Goal: Task Accomplishment & Management: Manage account settings

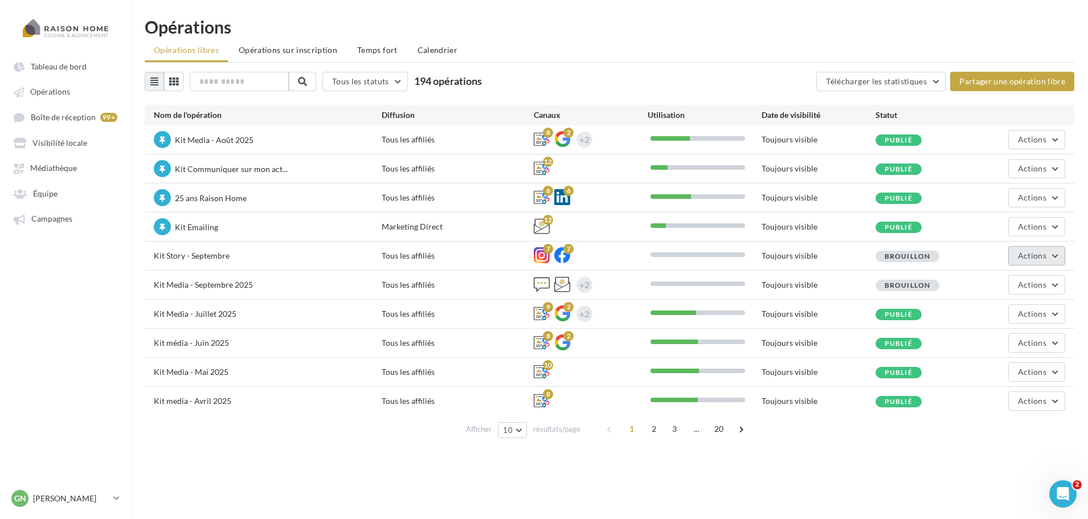
click at [1033, 256] on span "Actions" at bounding box center [1032, 256] width 28 height 10
click at [1002, 281] on button "Editer" at bounding box center [1009, 283] width 114 height 30
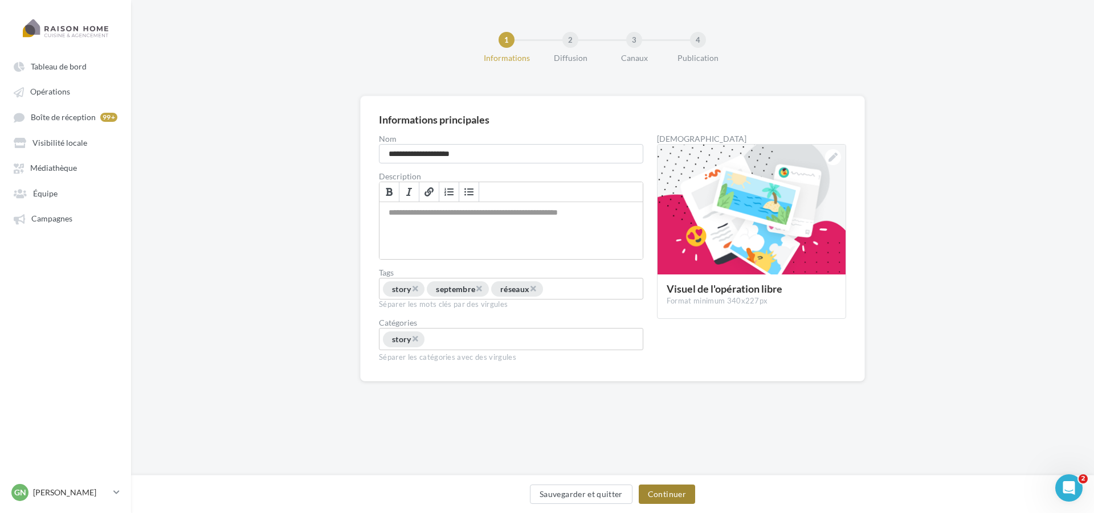
click at [672, 496] on button "Continuer" at bounding box center [667, 494] width 56 height 19
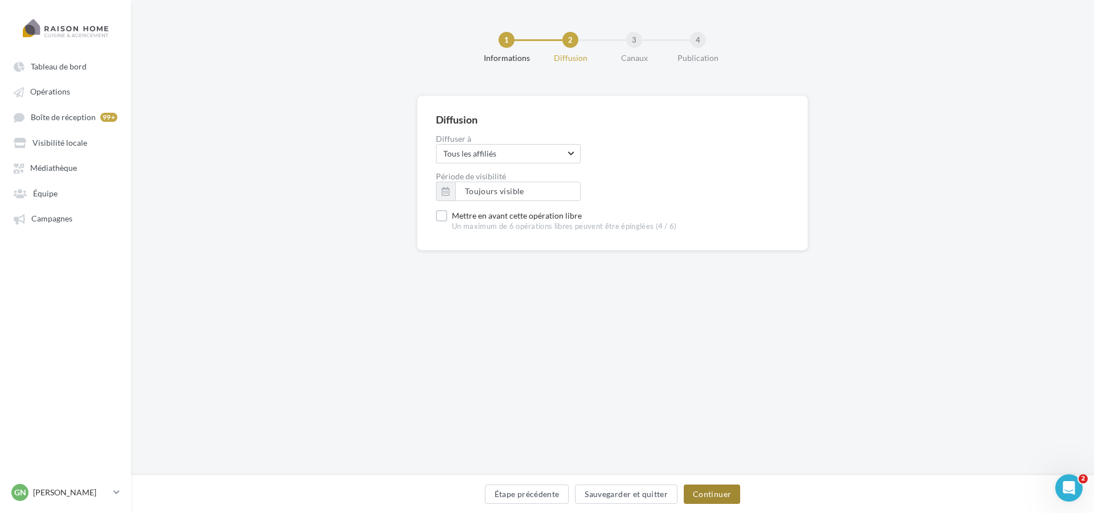
click at [715, 490] on button "Continuer" at bounding box center [712, 494] width 56 height 19
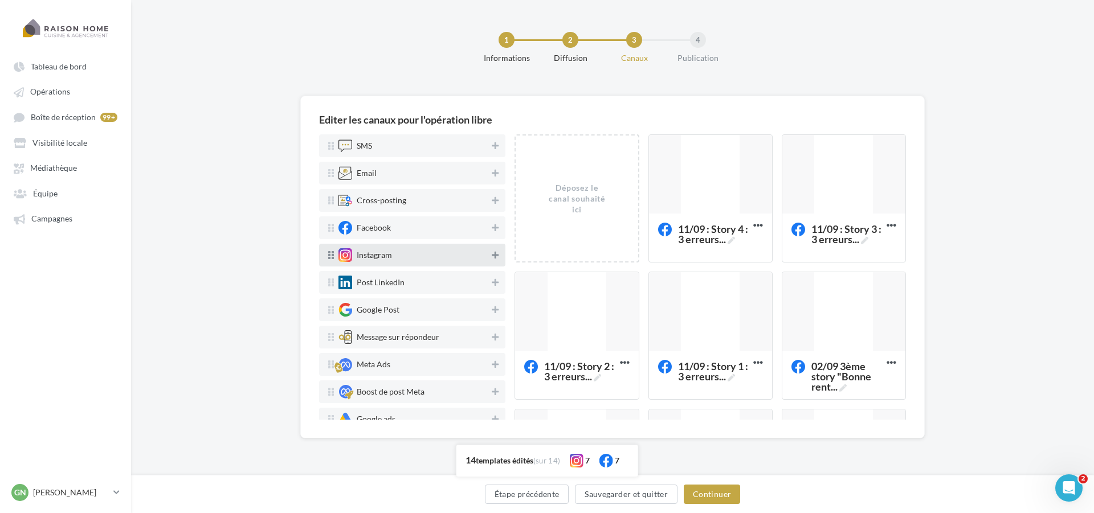
click at [492, 254] on icon at bounding box center [495, 255] width 7 height 8
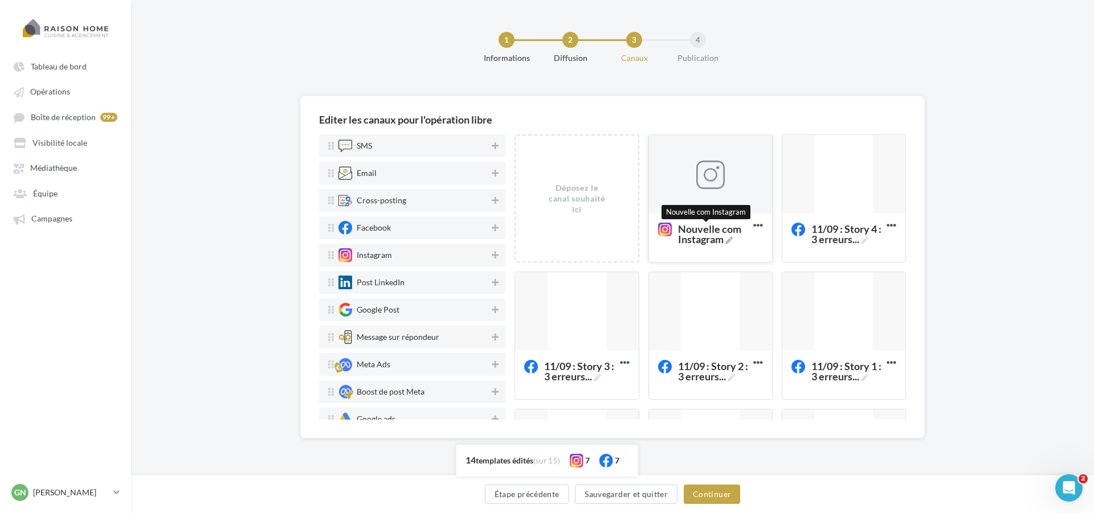
click at [729, 242] on icon at bounding box center [728, 240] width 7 height 7
click at [729, 242] on textarea "Nouvelle com Instagram Nouvelle com Instagram" at bounding box center [698, 234] width 91 height 32
click at [729, 239] on icon at bounding box center [728, 240] width 7 height 7
click at [729, 239] on textarea "Nouvelle com Instagram Nouvelle com Instagram" at bounding box center [698, 234] width 91 height 32
drag, startPoint x: 708, startPoint y: 239, endPoint x: 644, endPoint y: 227, distance: 65.5
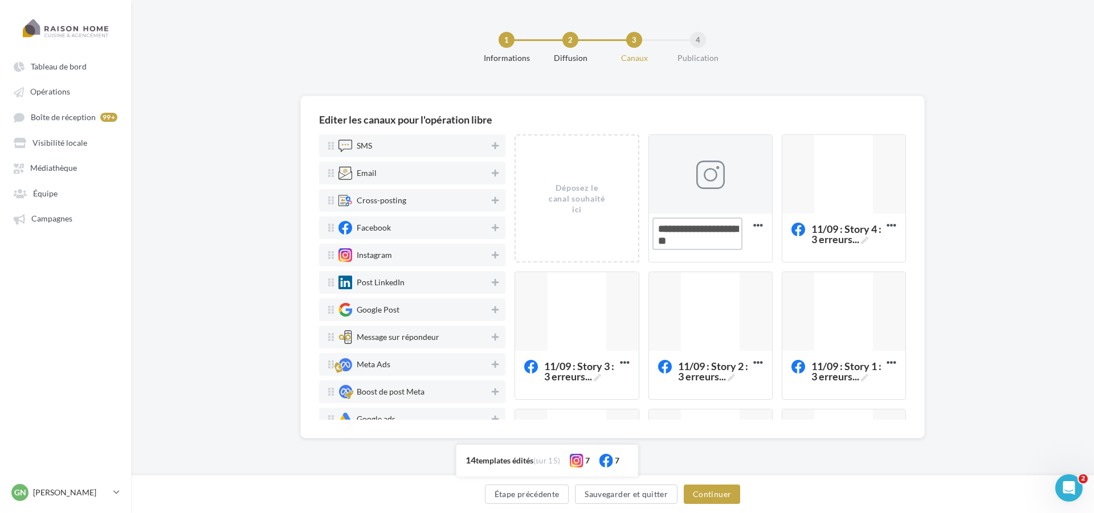
paste textarea "**********"
click at [687, 230] on textarea "Nouvelle com Instagram" at bounding box center [698, 246] width 91 height 56
click at [709, 232] on textarea "28/09 Story : Pourquoi c'es ..." at bounding box center [698, 246] width 91 height 56
type textarea "**********"
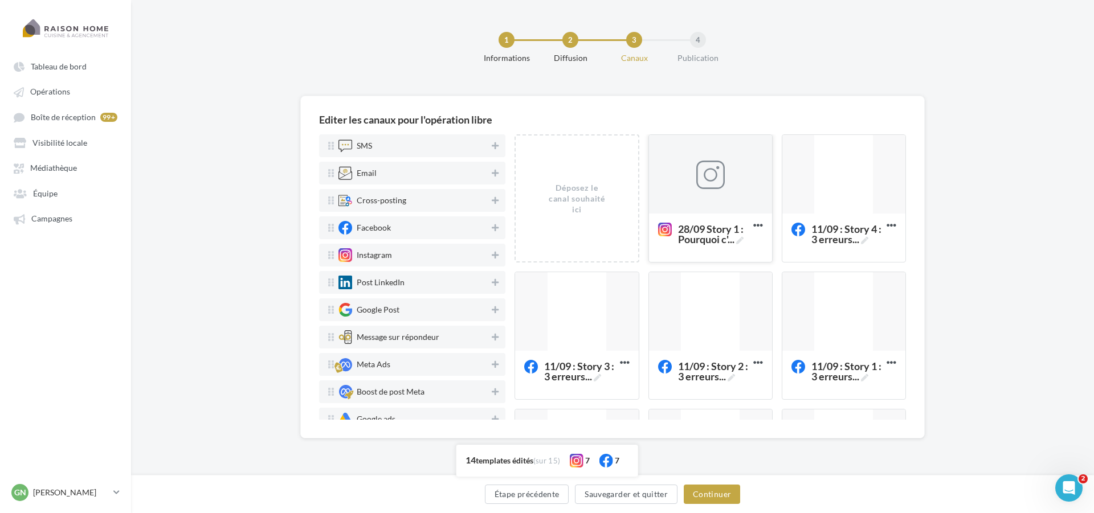
click at [720, 186] on div at bounding box center [710, 175] width 28 height 28
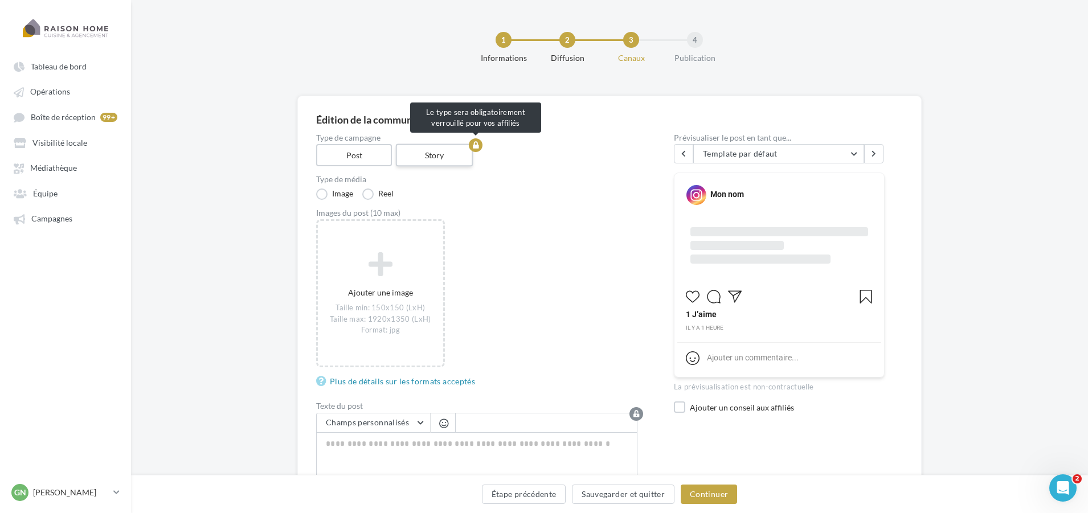
click at [442, 158] on label "Story" at bounding box center [435, 155] width 78 height 23
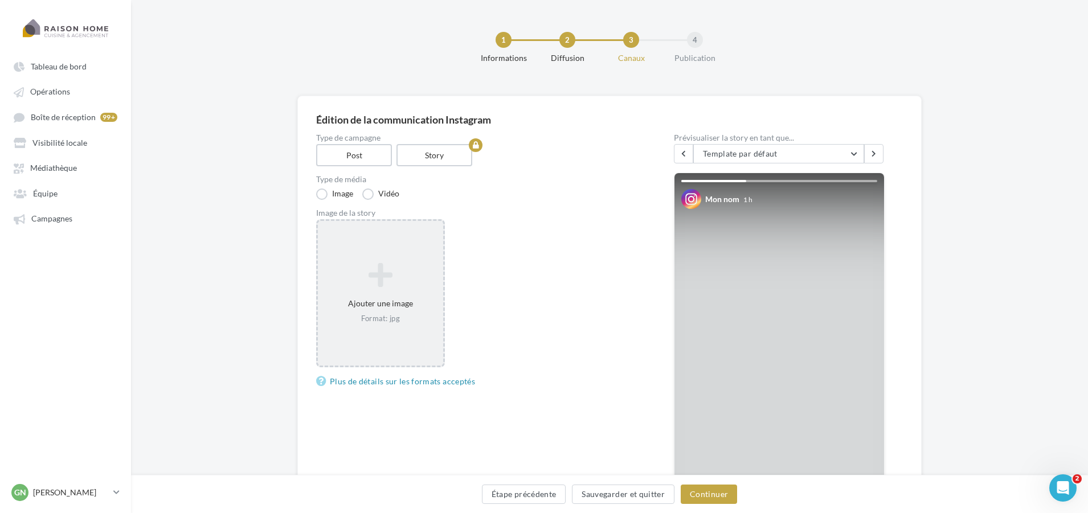
click at [396, 280] on icon at bounding box center [381, 275] width 116 height 27
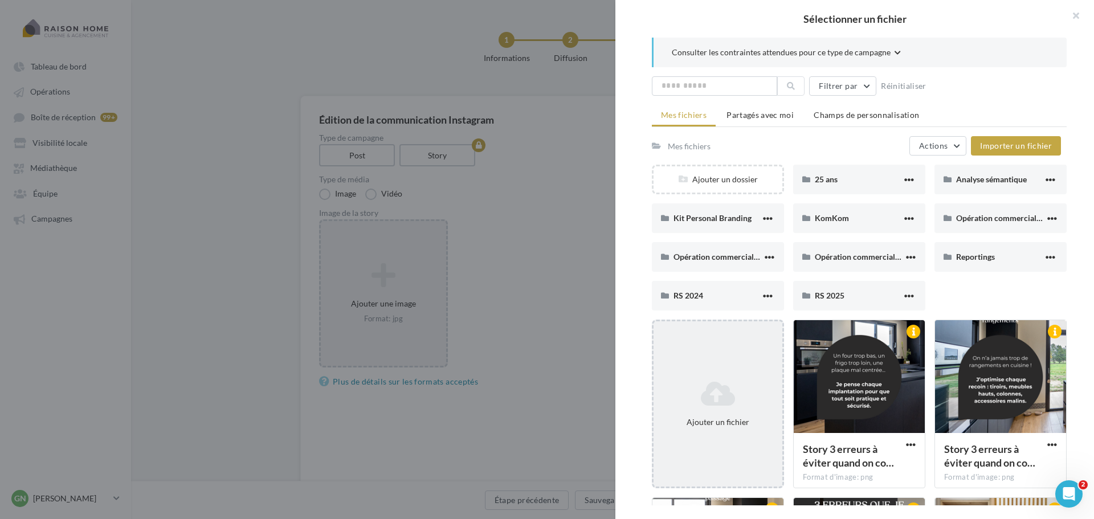
click at [709, 423] on div "Ajouter un fichier" at bounding box center [718, 422] width 120 height 11
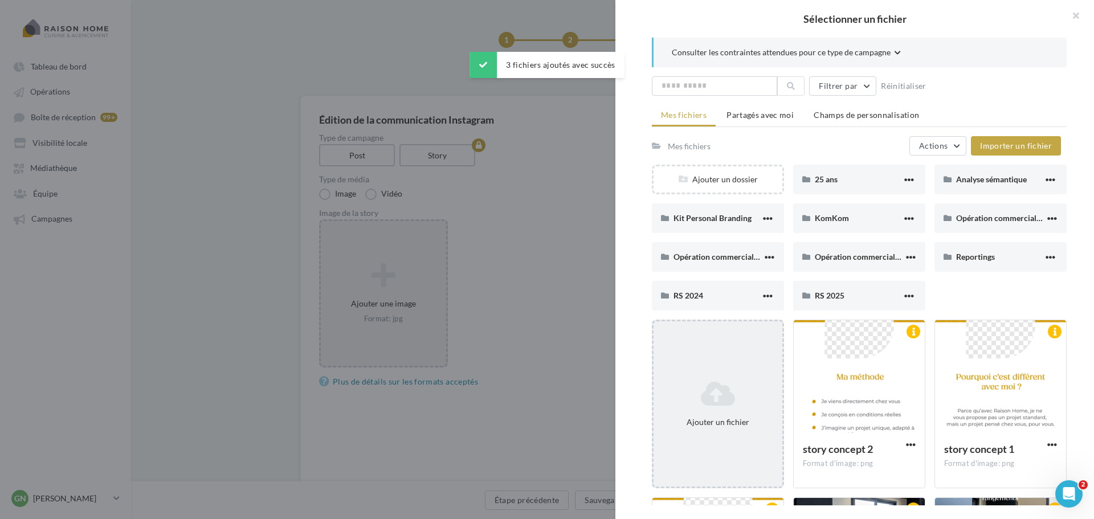
click at [706, 383] on icon at bounding box center [718, 393] width 120 height 27
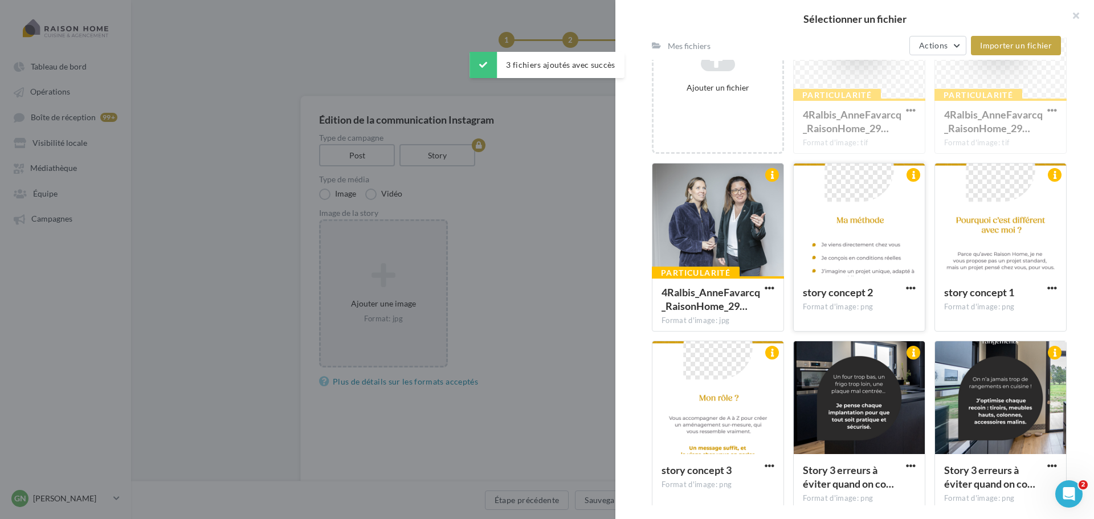
scroll to position [341, 0]
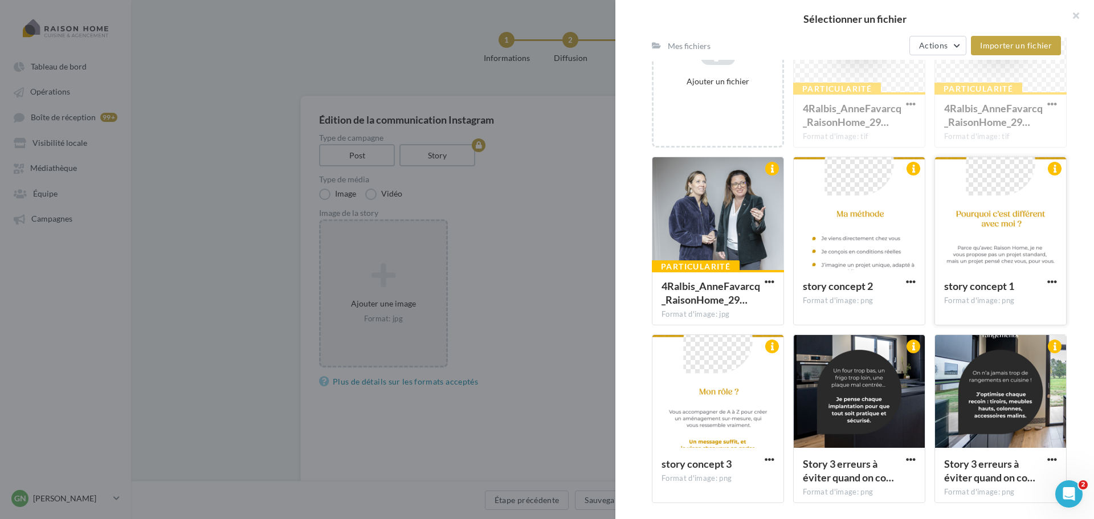
click at [984, 239] on div at bounding box center [1000, 214] width 131 height 114
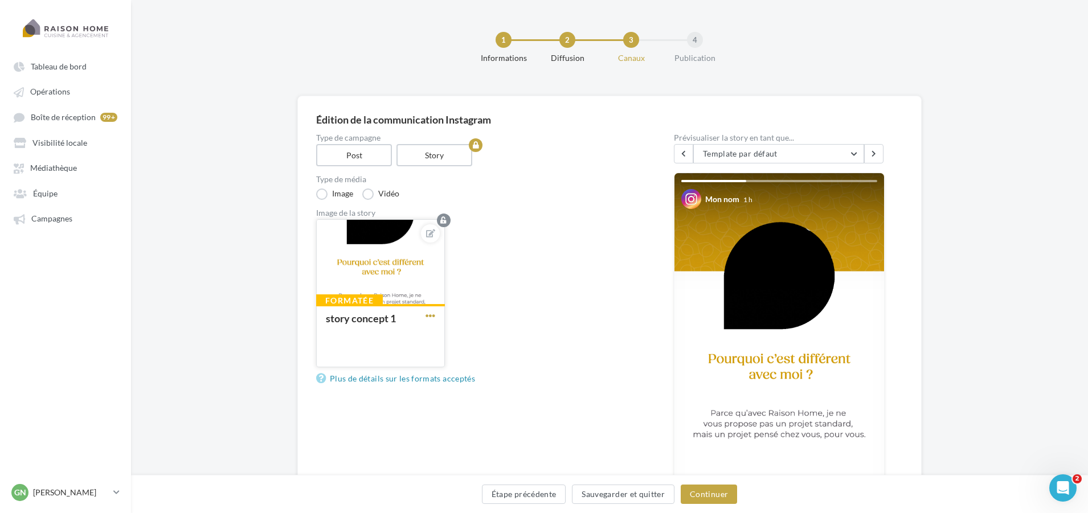
click at [428, 316] on span "button" at bounding box center [431, 316] width 10 height 10
click at [459, 371] on button "Ouvrir l'éditeur d'image" at bounding box center [483, 367] width 120 height 29
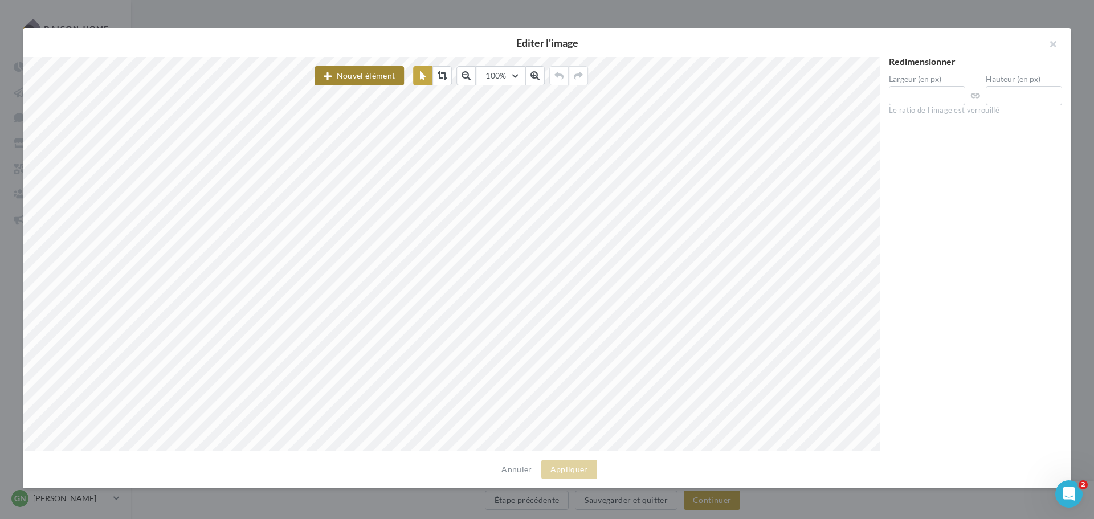
click at [365, 79] on button "Nouvel élément" at bounding box center [359, 75] width 89 height 19
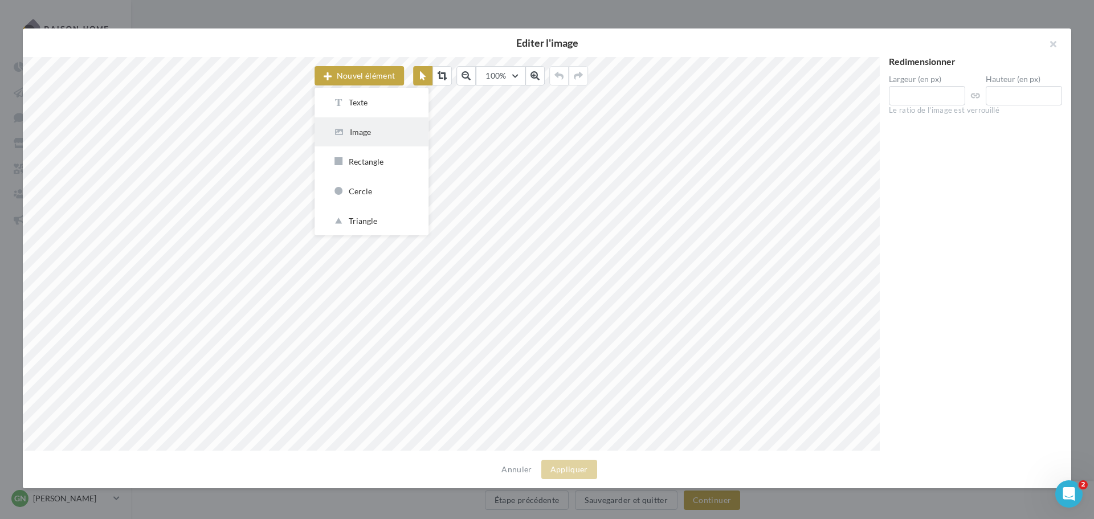
click at [374, 132] on div "Image" at bounding box center [372, 132] width 78 height 11
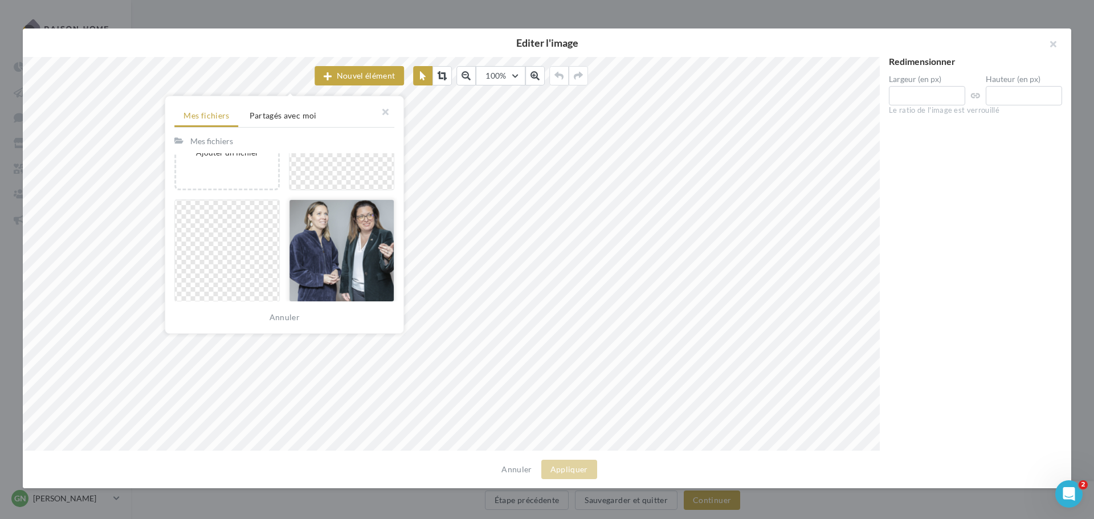
scroll to position [399, 0]
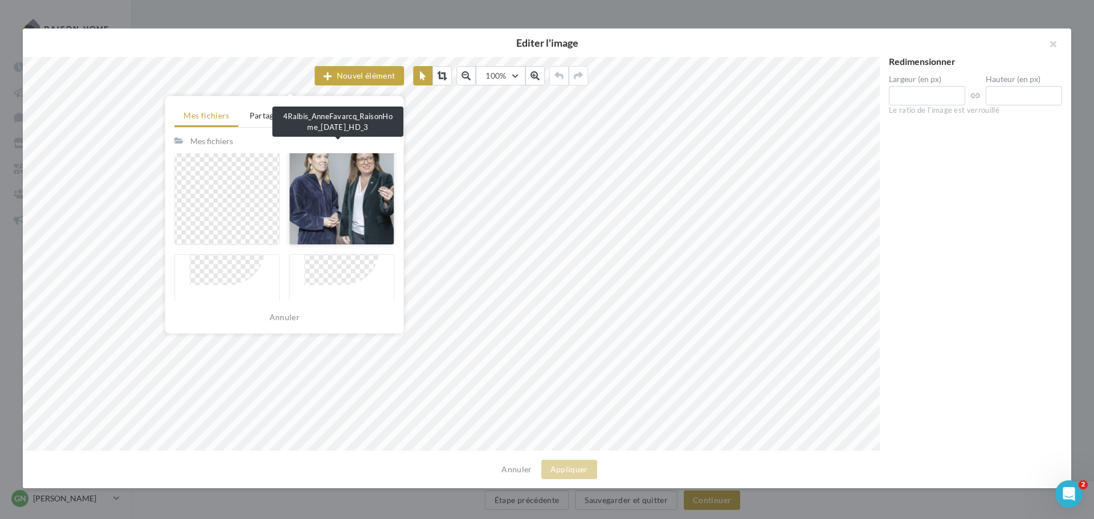
click at [331, 202] on div at bounding box center [341, 193] width 105 height 103
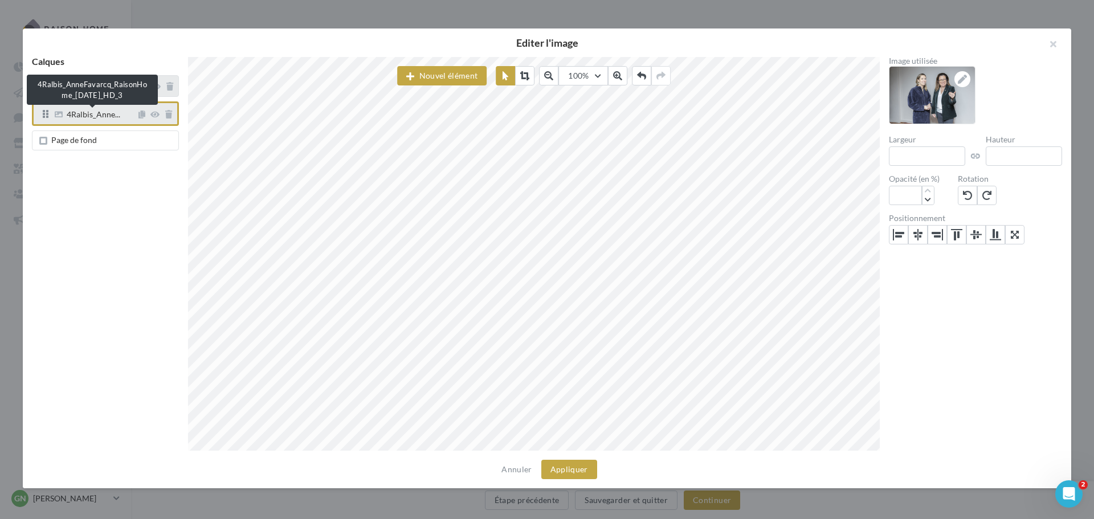
click at [103, 117] on span "4Ralbis_Anne..." at bounding box center [94, 116] width 54 height 10
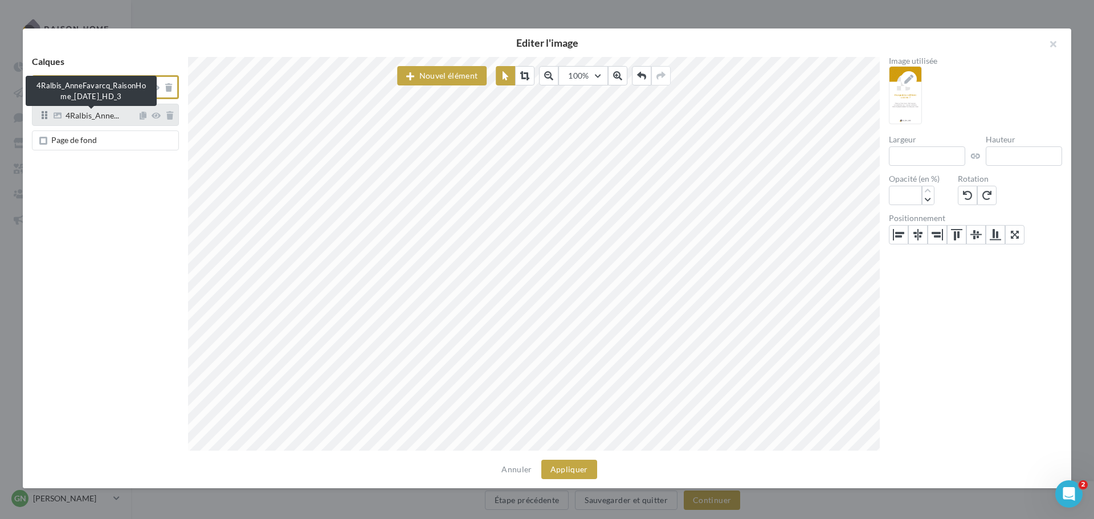
click at [78, 115] on span "4Ralbis_Anne..." at bounding box center [93, 117] width 54 height 10
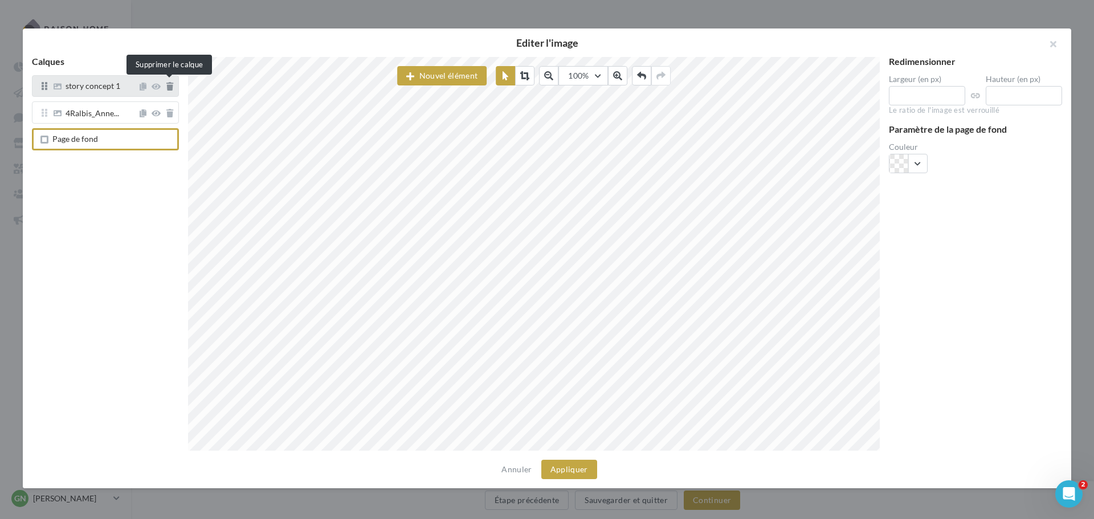
click at [173, 91] on icon at bounding box center [169, 87] width 7 height 8
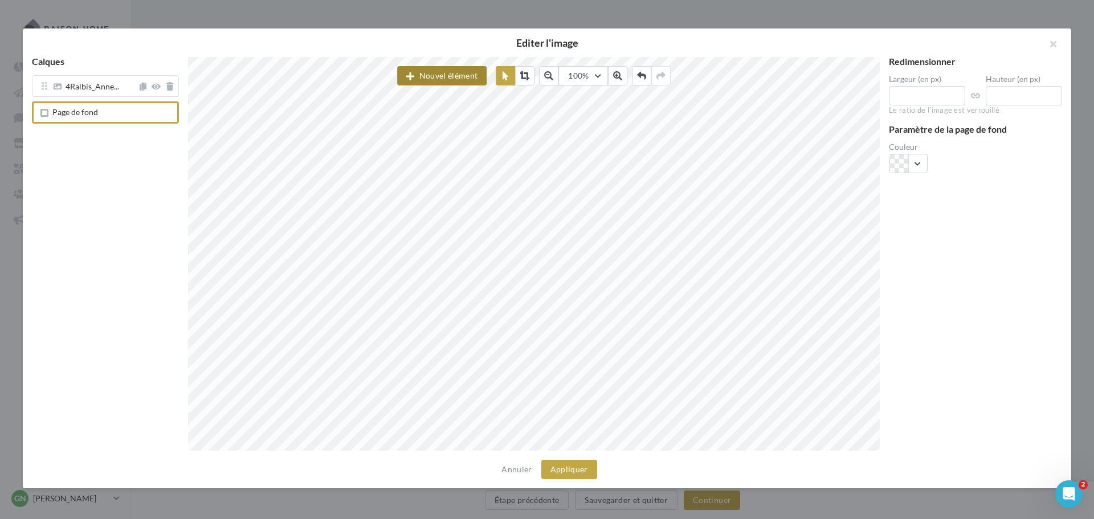
click at [414, 76] on button "Nouvel élément" at bounding box center [441, 75] width 89 height 19
click at [439, 138] on button "Image" at bounding box center [454, 131] width 114 height 29
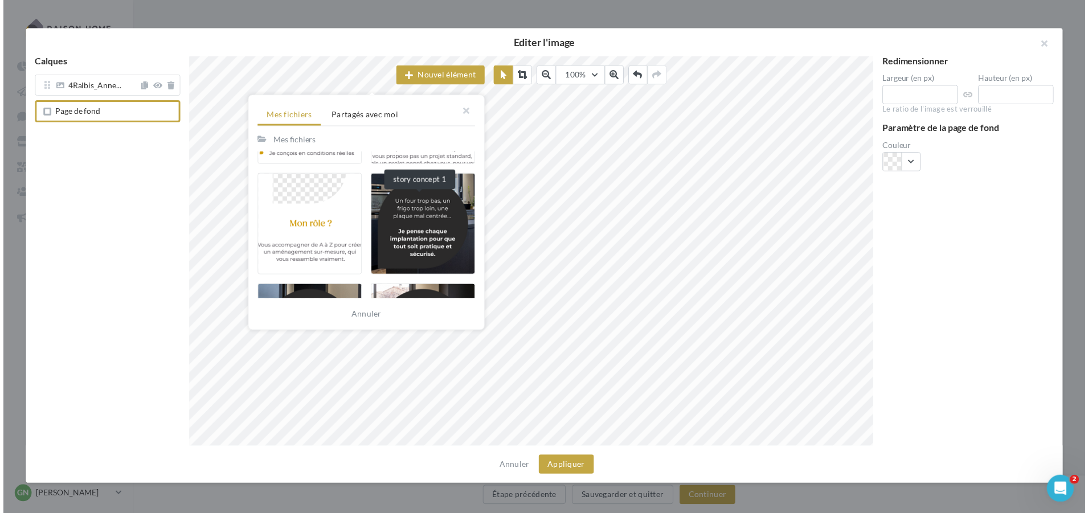
scroll to position [456, 0]
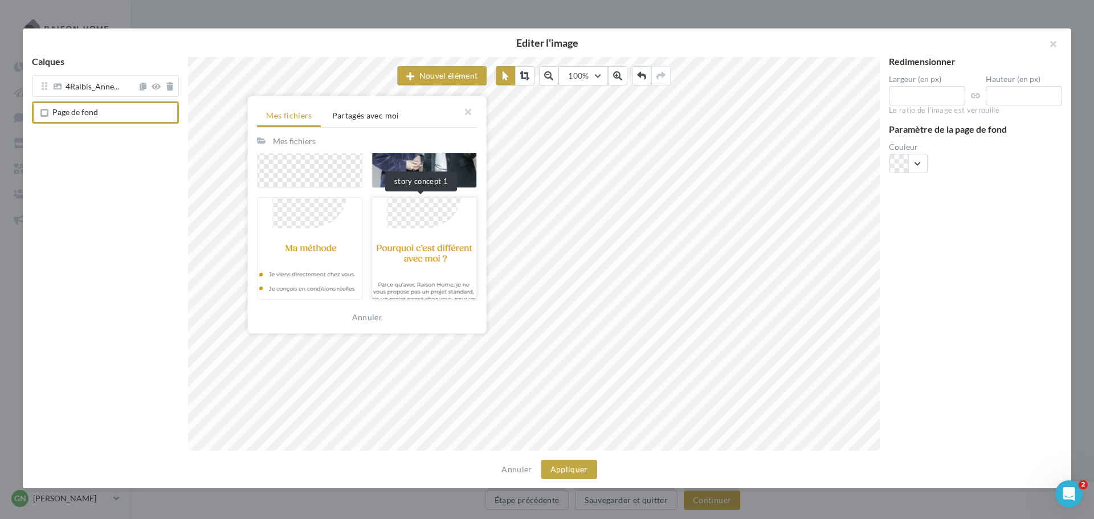
click at [395, 240] on div at bounding box center [424, 248] width 105 height 103
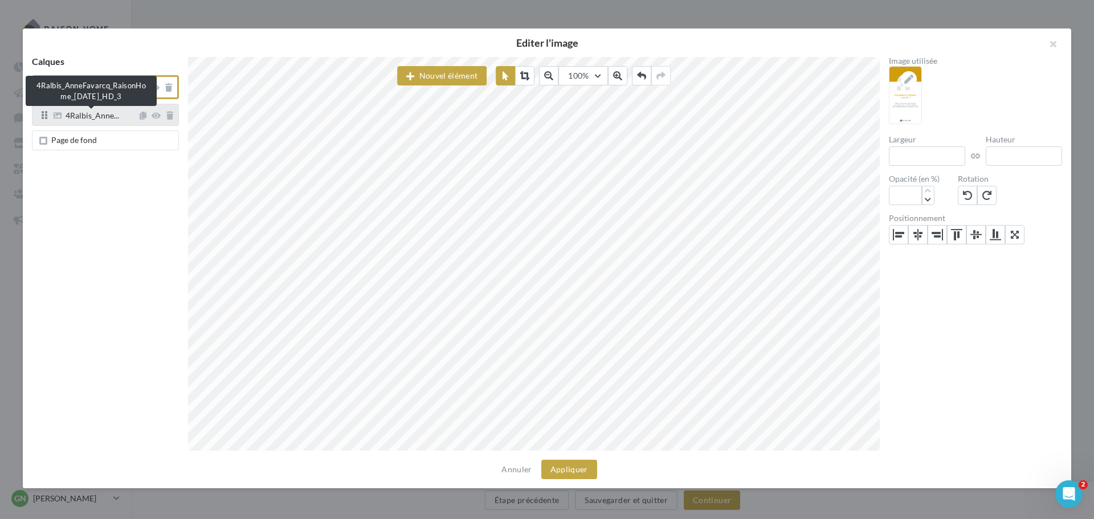
click at [87, 115] on span "4Ralbis_Anne..." at bounding box center [93, 117] width 54 height 10
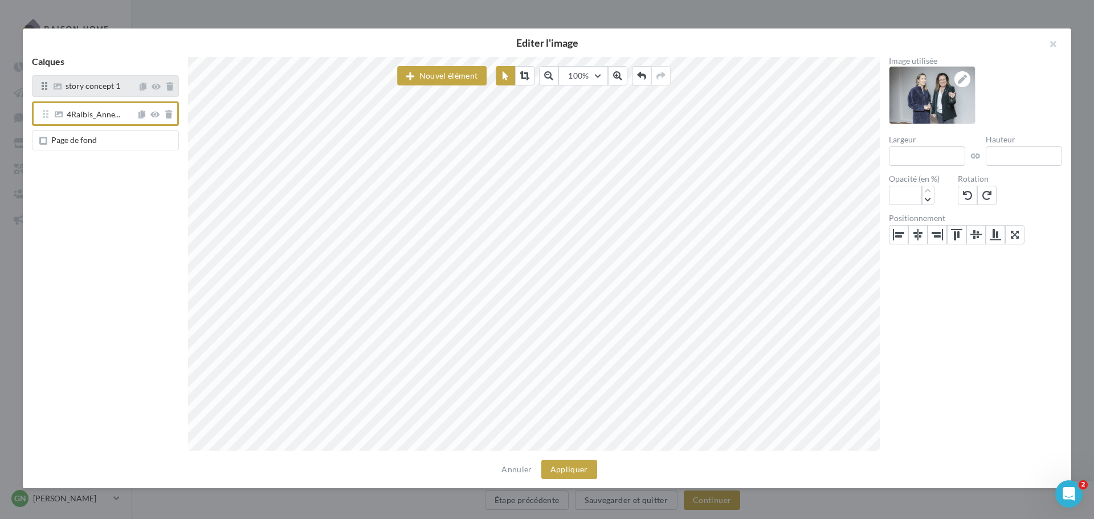
click at [84, 92] on div "story concept 1" at bounding box center [93, 87] width 55 height 11
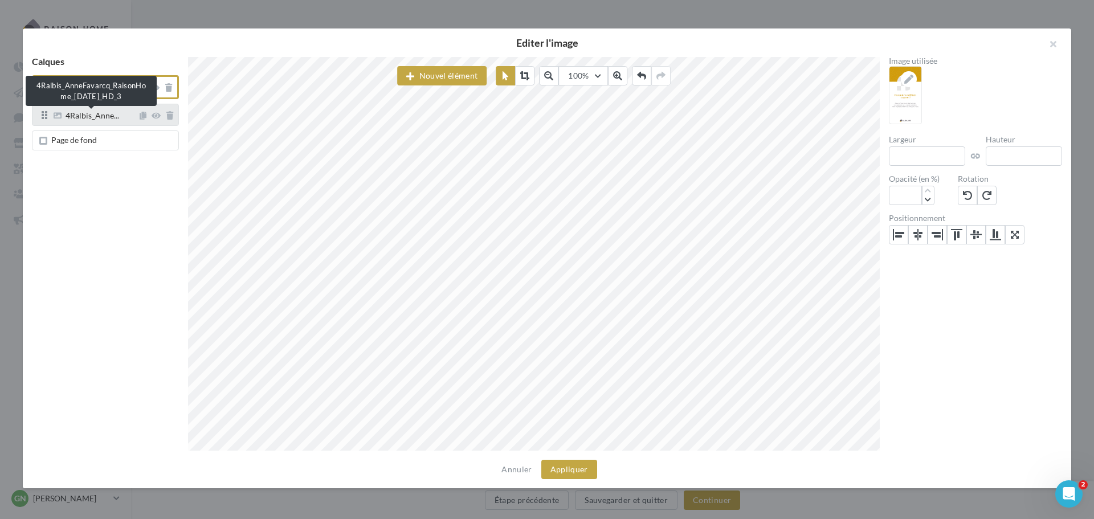
click at [91, 113] on span "4Ralbis_Anne..." at bounding box center [93, 117] width 54 height 10
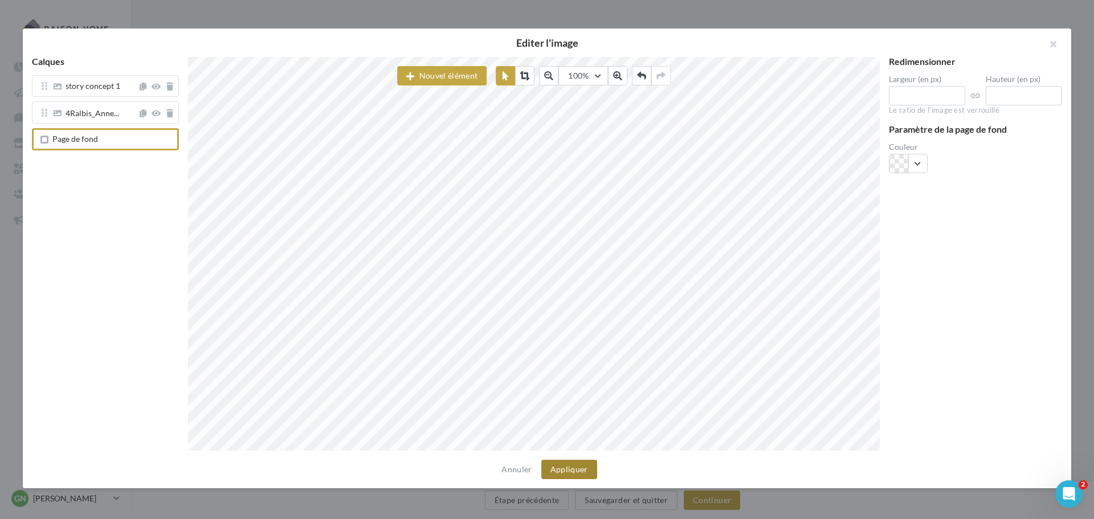
click at [572, 467] on button "Appliquer" at bounding box center [569, 469] width 56 height 19
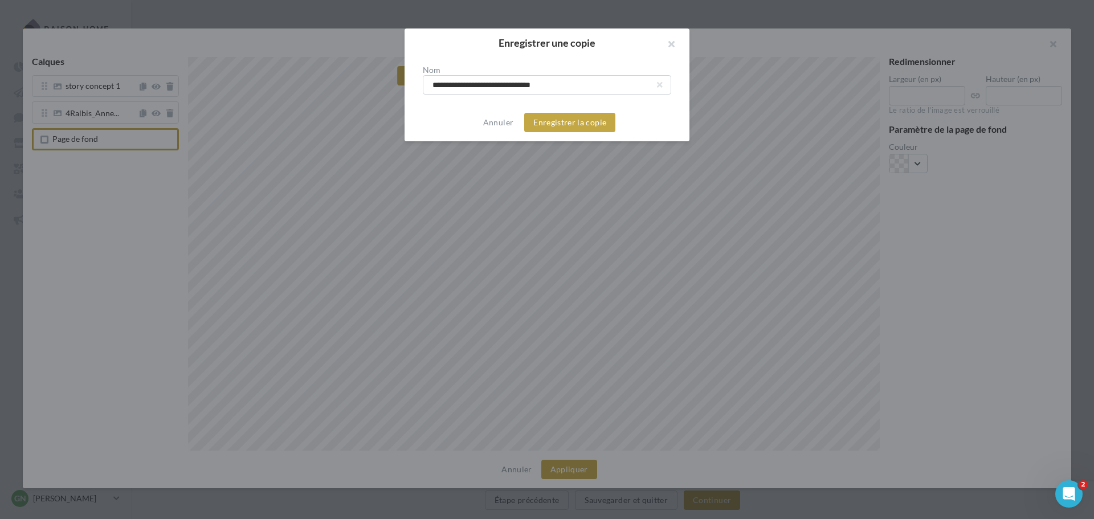
drag, startPoint x: 502, startPoint y: 87, endPoint x: 386, endPoint y: 82, distance: 115.8
click at [386, 82] on div "**********" at bounding box center [547, 259] width 1094 height 519
type input "**********"
click at [577, 125] on button "Enregistrer la copie" at bounding box center [569, 122] width 91 height 19
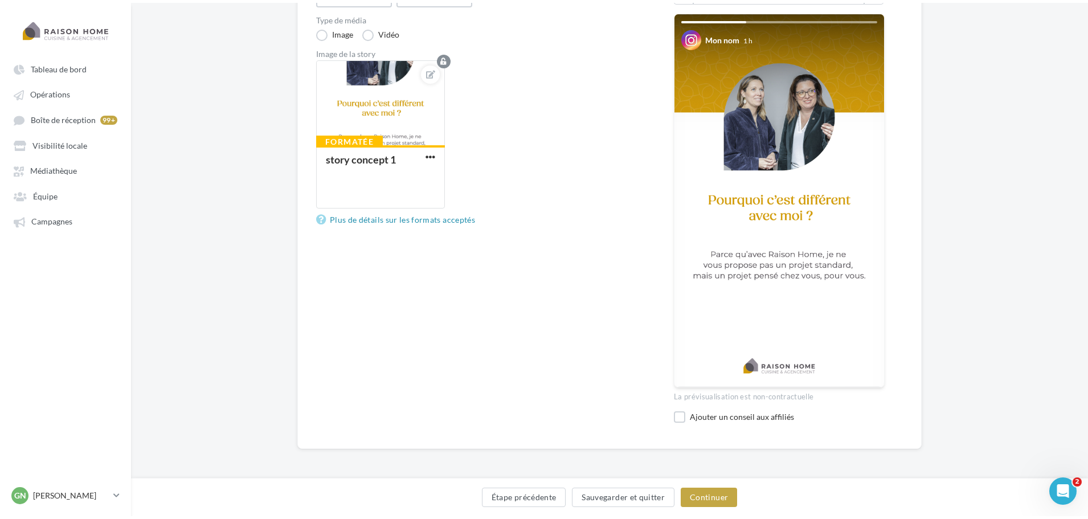
scroll to position [0, 0]
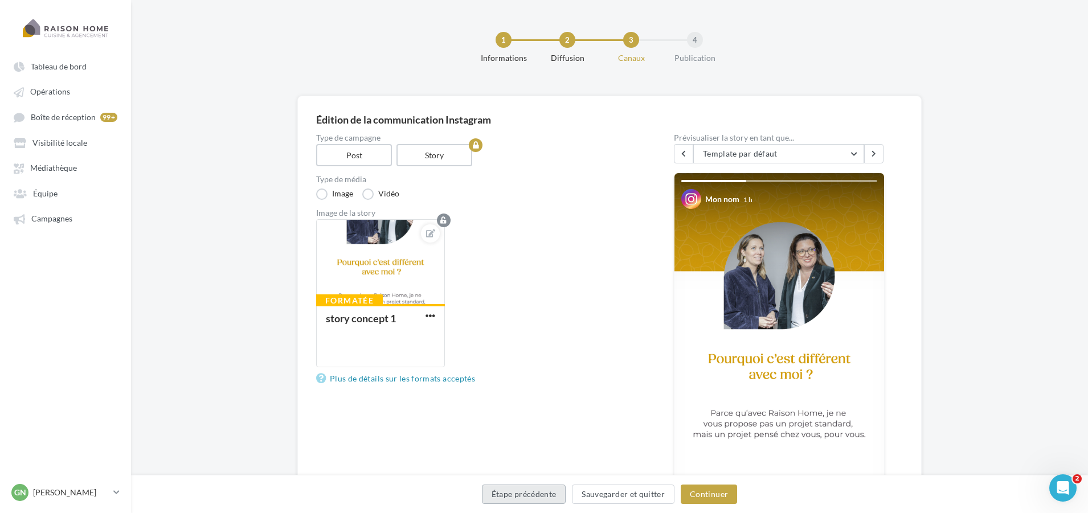
click at [544, 490] on button "Étape précédente" at bounding box center [524, 494] width 84 height 19
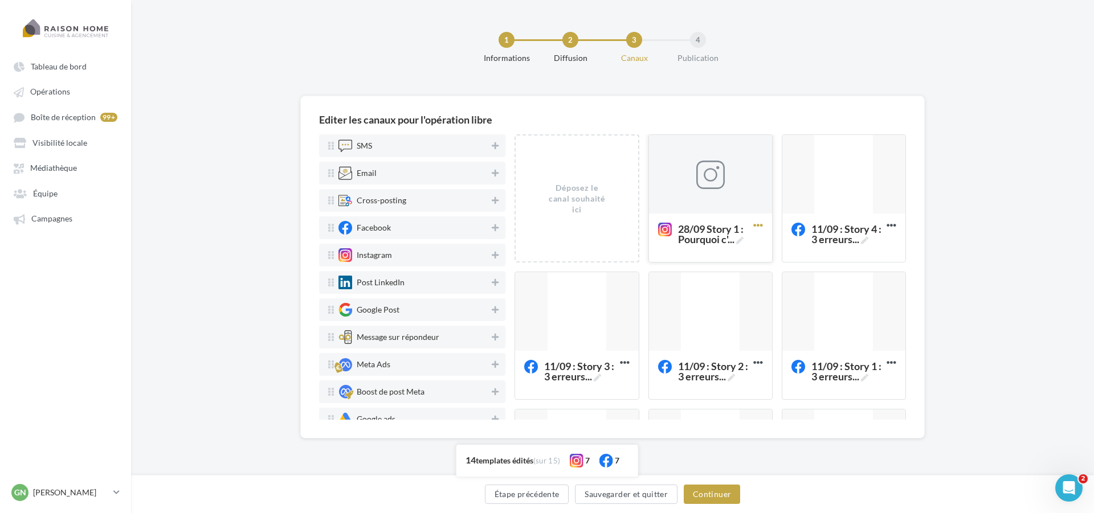
click at [752, 221] on icon at bounding box center [758, 225] width 28 height 28
click at [771, 248] on button "Supprimer" at bounding box center [808, 250] width 114 height 29
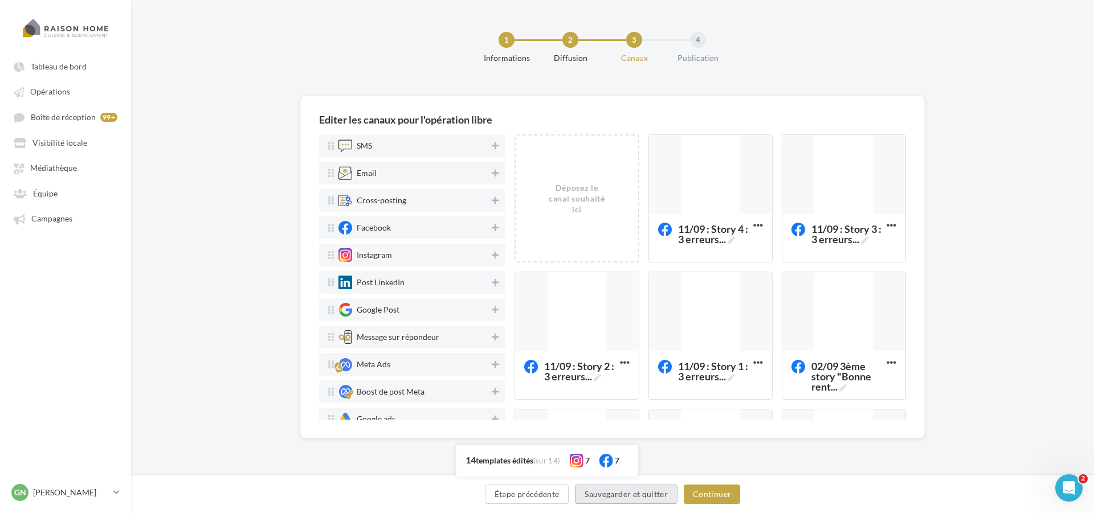
click at [646, 497] on button "Sauvegarder et quitter" at bounding box center [626, 494] width 103 height 19
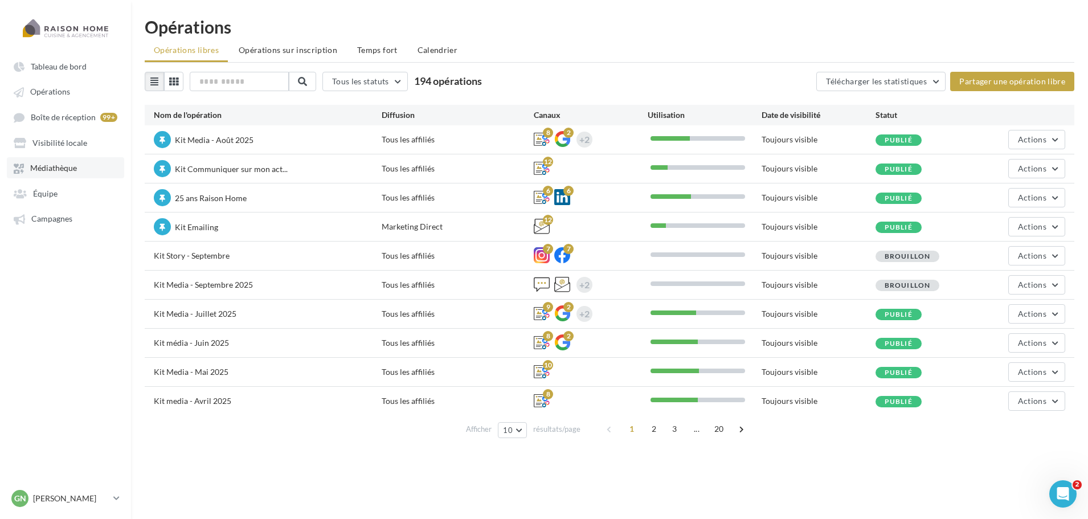
click at [39, 168] on span "Médiathèque" at bounding box center [53, 169] width 47 height 10
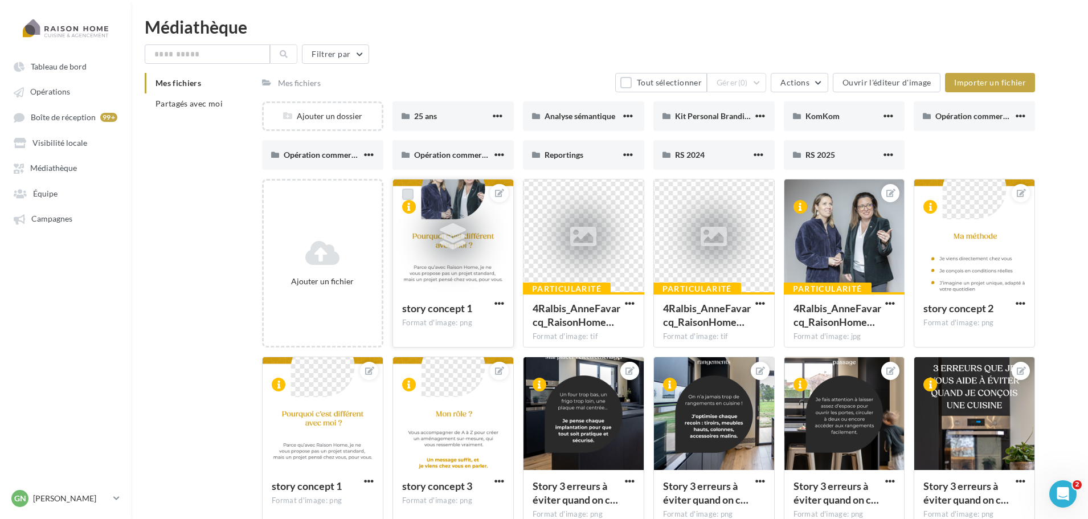
click at [405, 194] on label at bounding box center [407, 194] width 11 height 11
click at [930, 195] on label at bounding box center [929, 194] width 11 height 11
click at [278, 372] on label at bounding box center [277, 371] width 11 height 11
click at [409, 373] on label at bounding box center [407, 371] width 11 height 11
click at [760, 78] on button "Gérer (2)" at bounding box center [737, 82] width 60 height 19
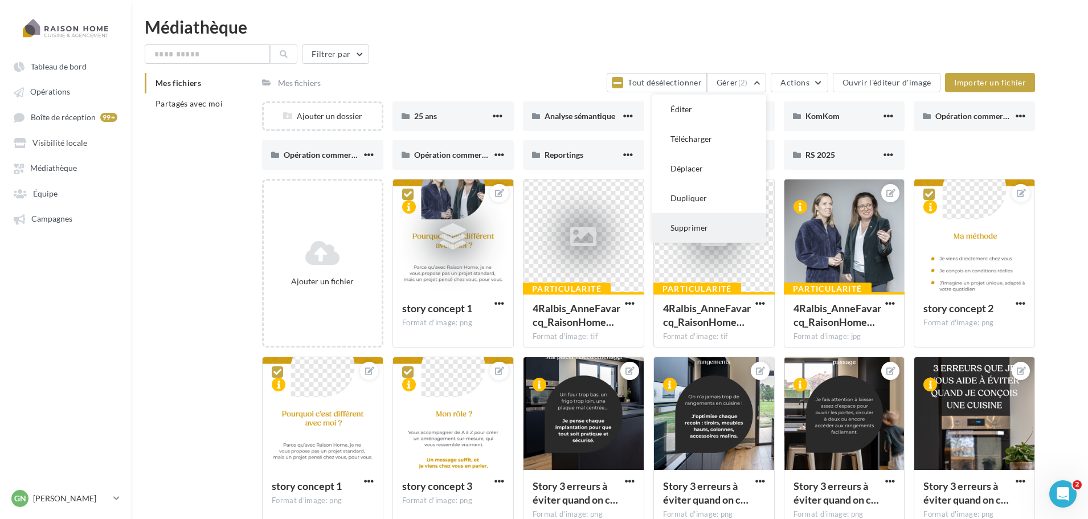
click at [700, 225] on button "Supprimer" at bounding box center [710, 228] width 114 height 30
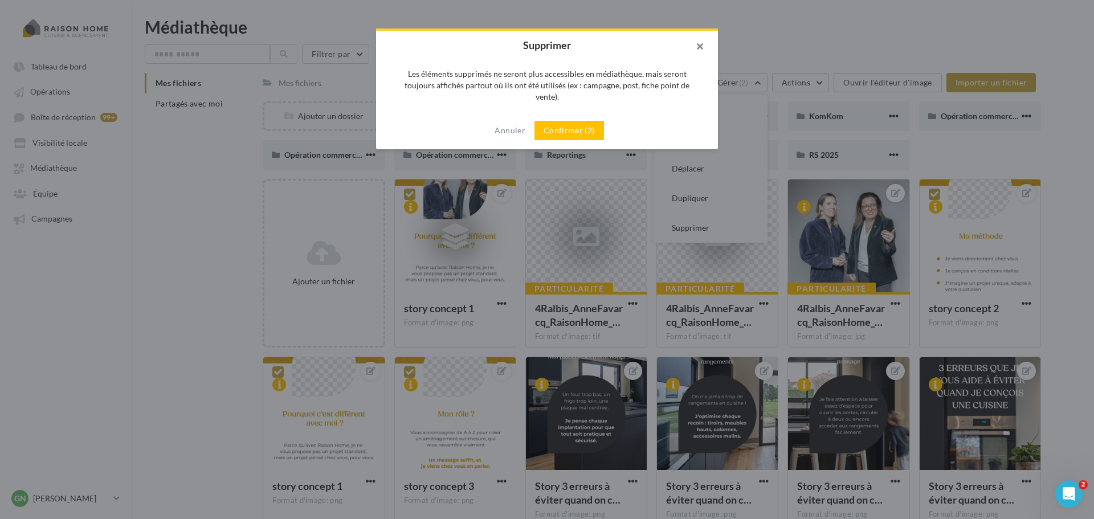
click at [697, 48] on button "button" at bounding box center [695, 48] width 46 height 34
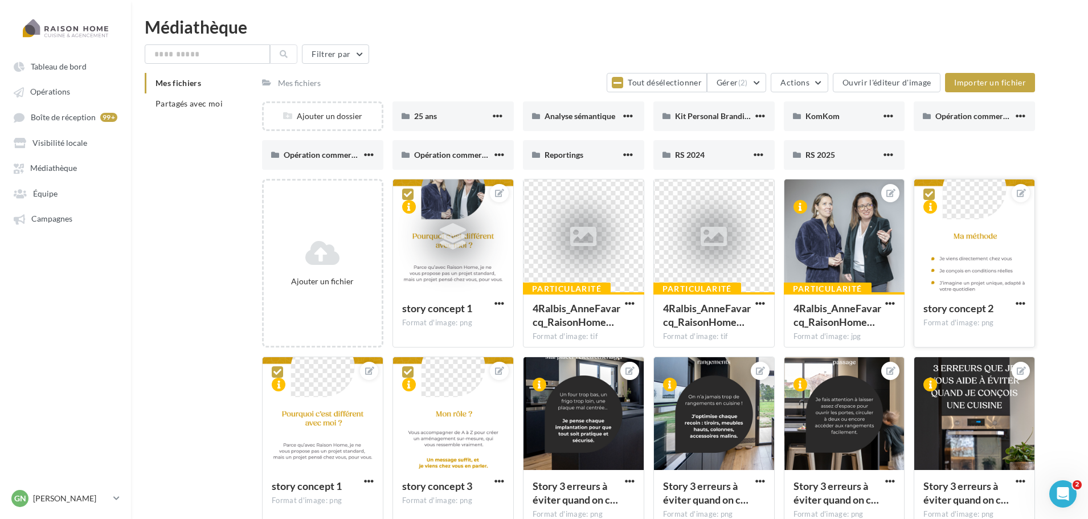
click at [932, 191] on icon at bounding box center [930, 194] width 8 height 8
click at [932, 193] on label at bounding box center [929, 194] width 11 height 11
click at [684, 88] on button "Tout désélectionner" at bounding box center [657, 82] width 100 height 19
click at [684, 88] on button "Tout sélectionner" at bounding box center [660, 82] width 91 height 19
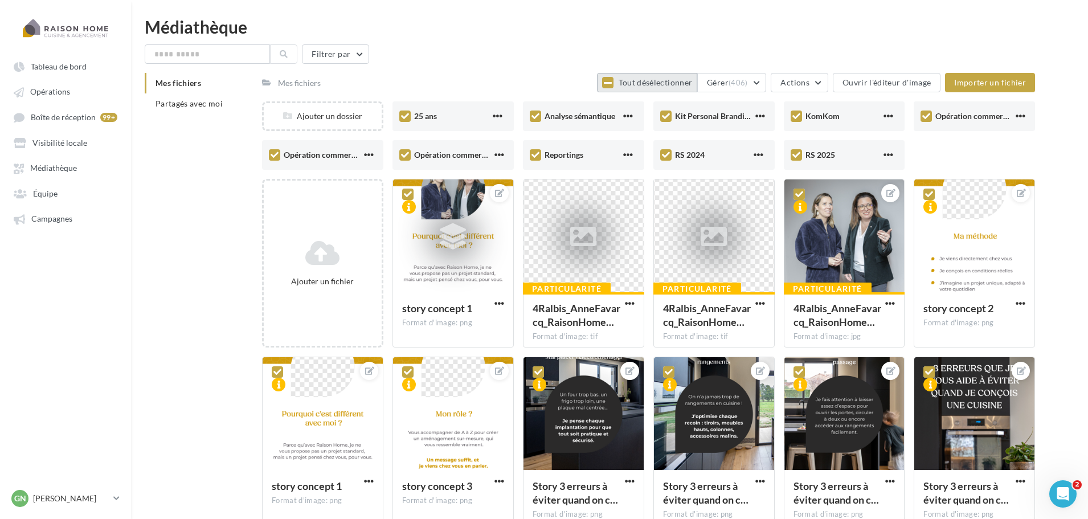
click at [684, 88] on button "Tout désélectionner" at bounding box center [647, 82] width 100 height 19
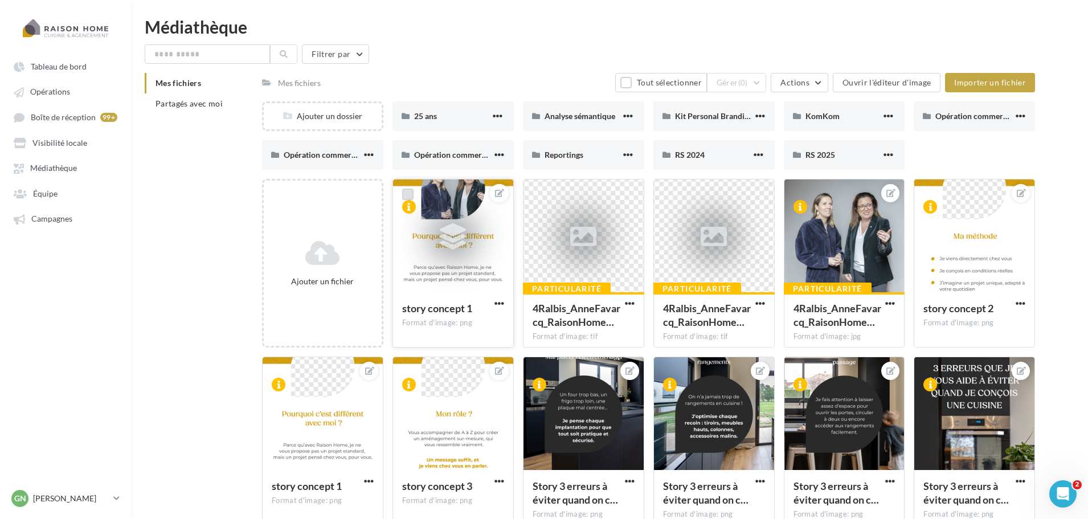
click at [405, 196] on label at bounding box center [407, 194] width 11 height 11
click at [279, 373] on label at bounding box center [277, 371] width 11 height 11
click at [407, 373] on label at bounding box center [407, 371] width 11 height 11
click at [932, 199] on label at bounding box center [929, 194] width 11 height 11
click at [733, 79] on button "Gérer (2)" at bounding box center [737, 82] width 60 height 19
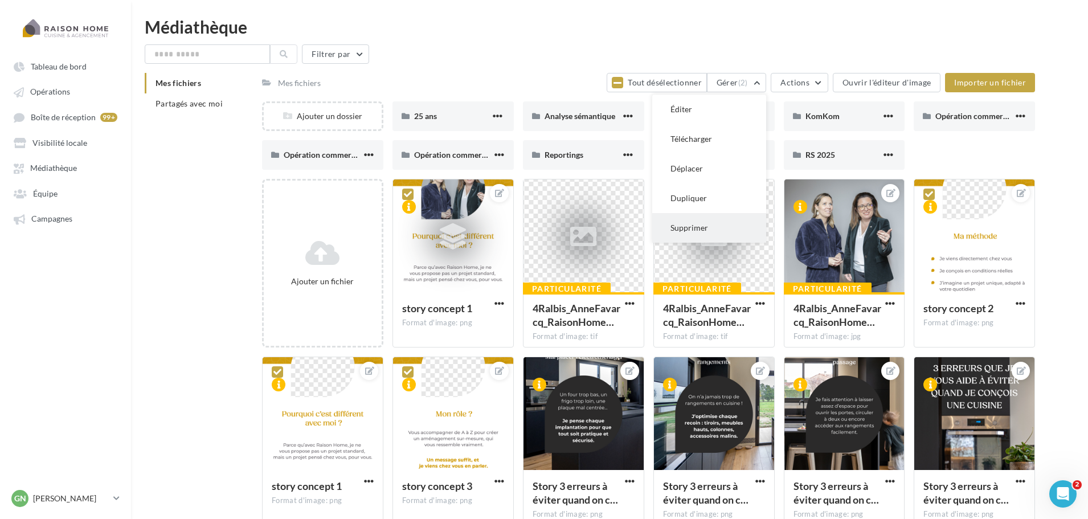
click at [699, 223] on button "Supprimer" at bounding box center [710, 228] width 114 height 30
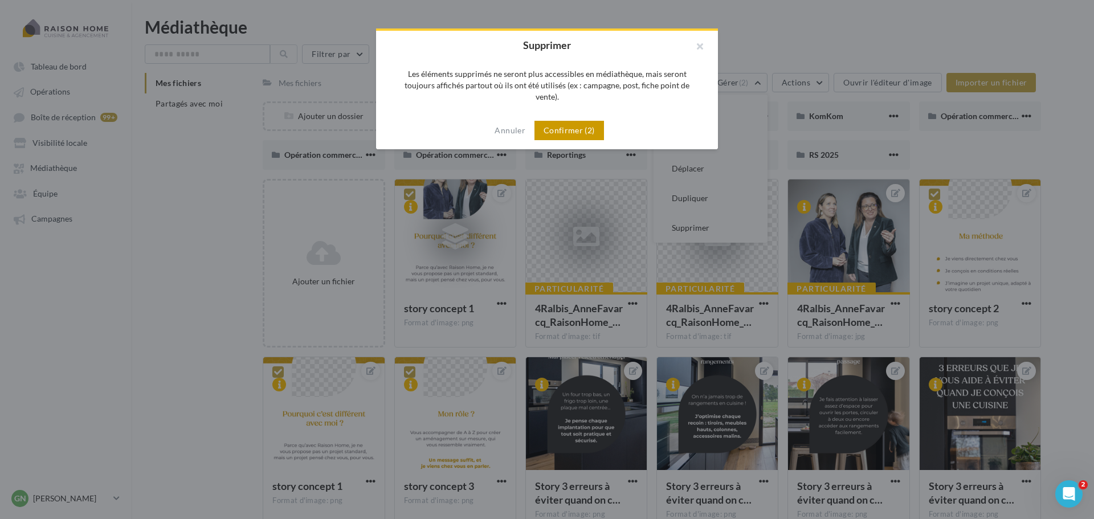
click at [581, 125] on button "Confirmer (2)" at bounding box center [570, 130] width 70 height 19
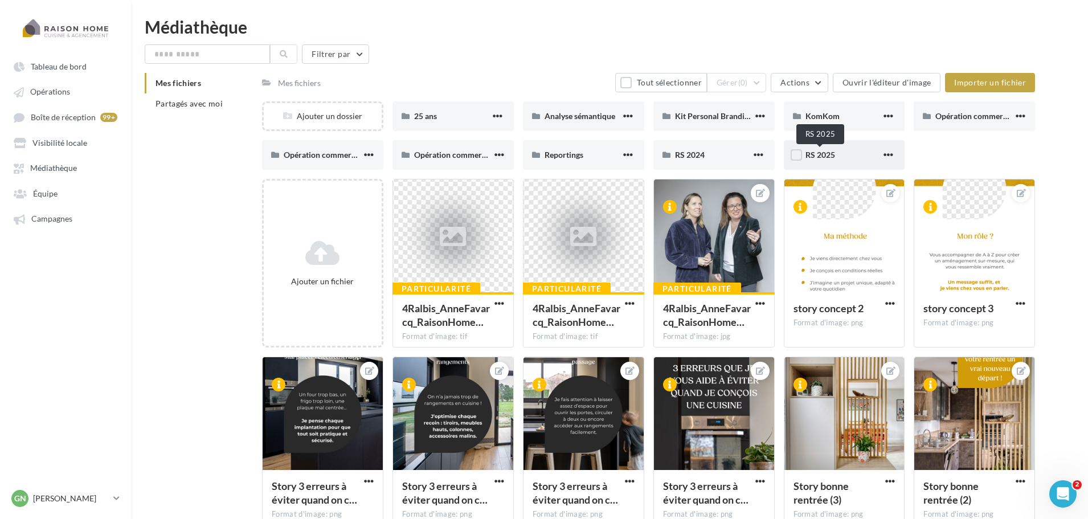
click at [817, 152] on span "RS 2025" at bounding box center [821, 155] width 30 height 10
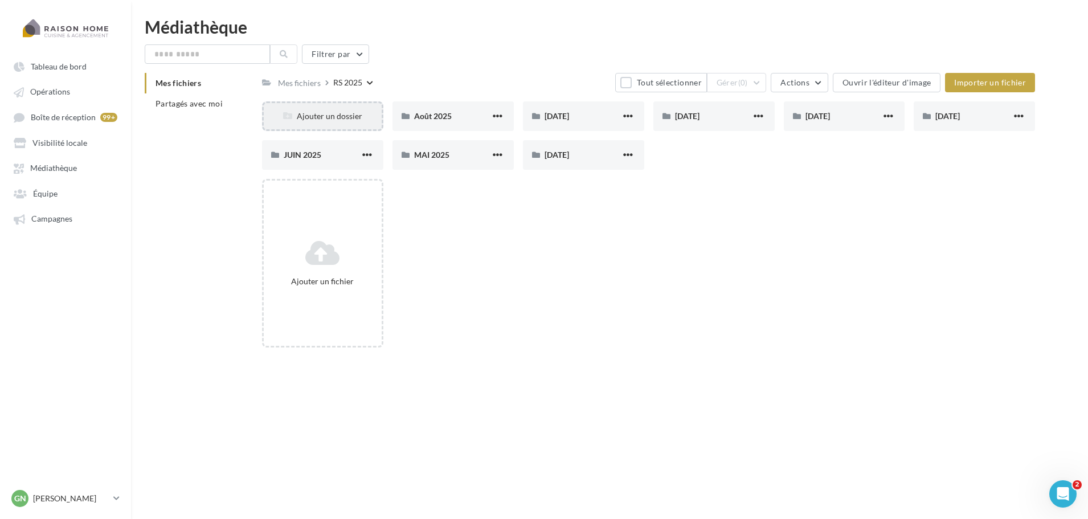
click at [307, 121] on div "Ajouter un dossier" at bounding box center [323, 116] width 118 height 11
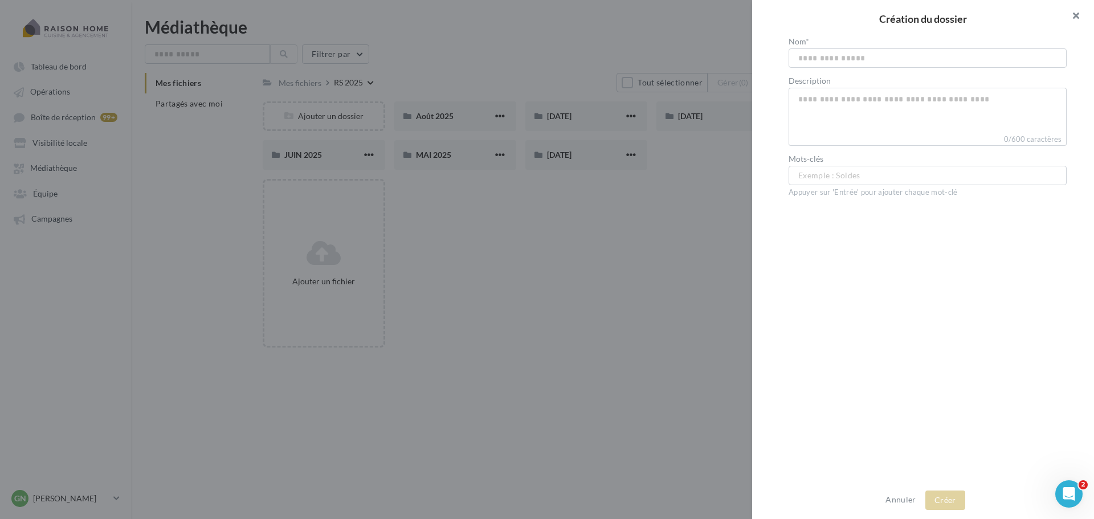
click at [1076, 19] on button "button" at bounding box center [1072, 17] width 46 height 34
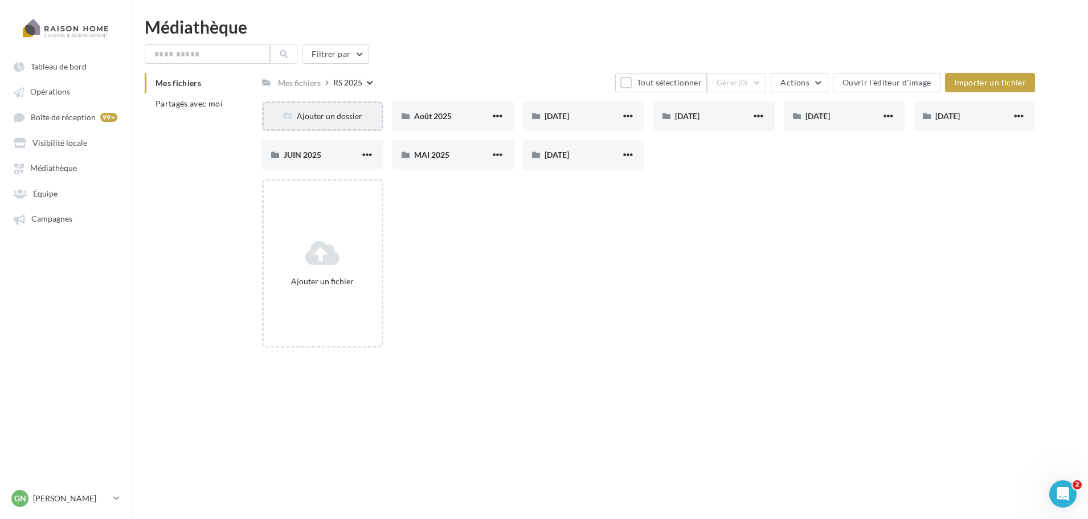
click at [344, 112] on div "Ajouter un dossier" at bounding box center [323, 116] width 118 height 11
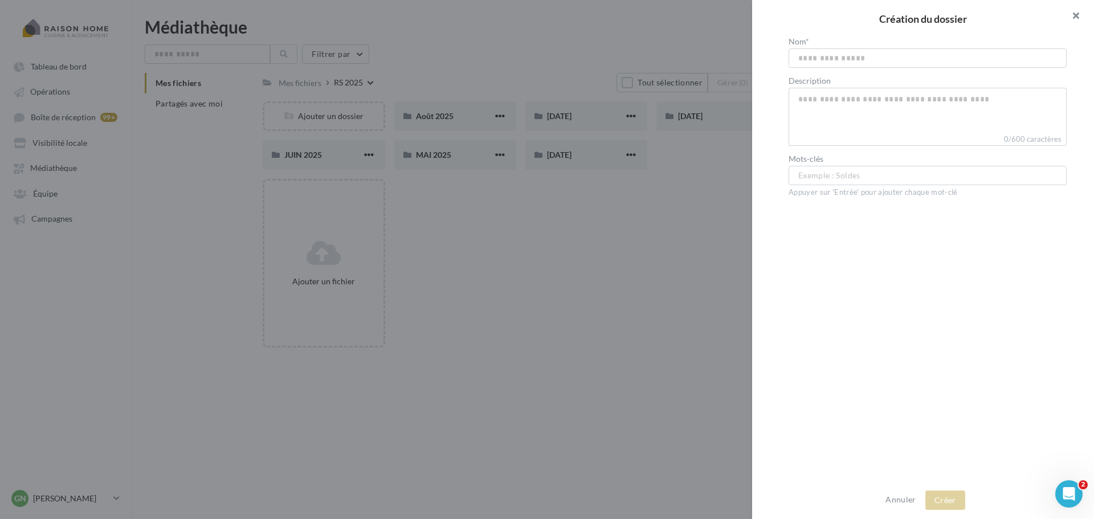
click at [1081, 11] on button "button" at bounding box center [1072, 17] width 46 height 34
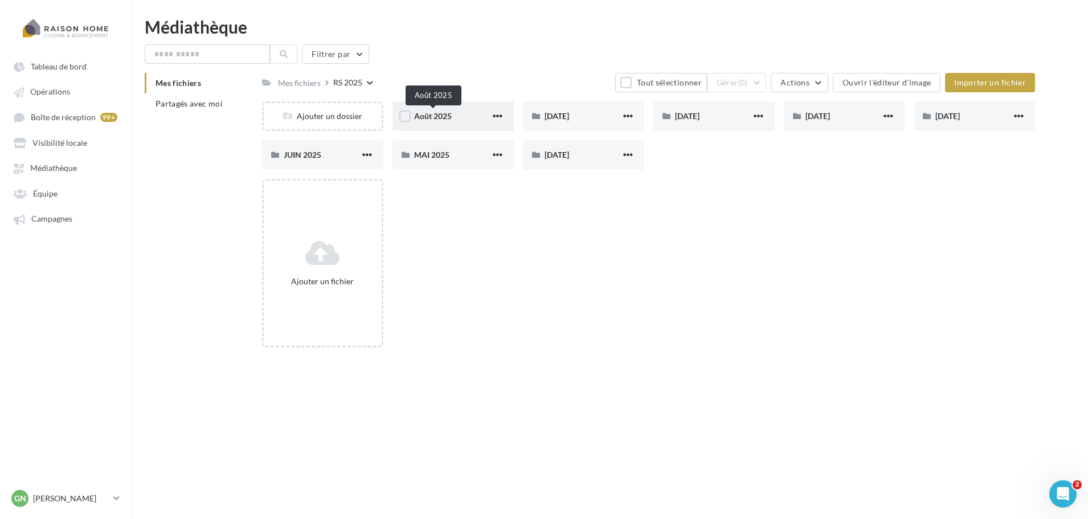
click at [433, 117] on span "Août 2025" at bounding box center [433, 116] width 38 height 10
click at [320, 112] on div "Ajouter un dossier" at bounding box center [323, 116] width 118 height 11
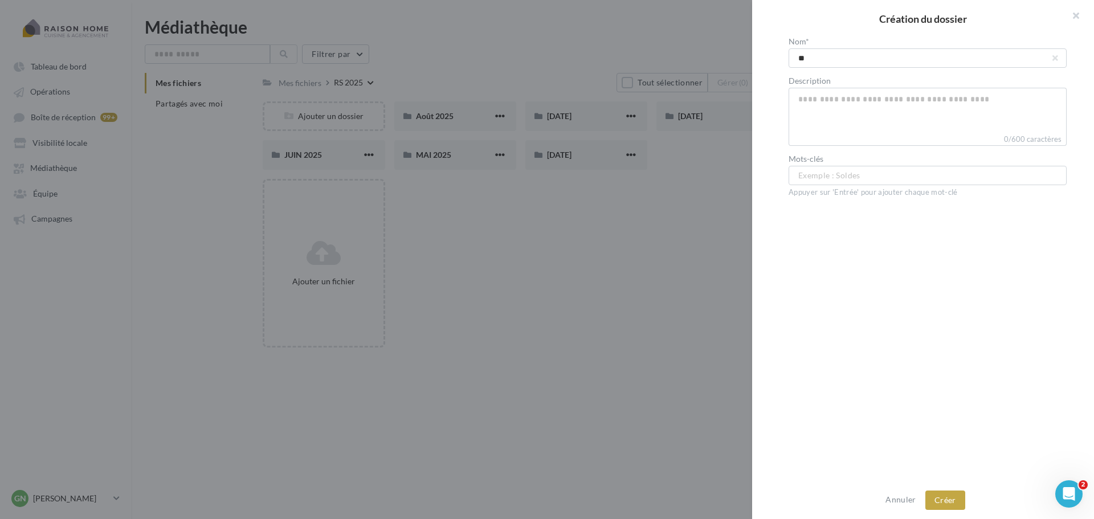
type input "*"
type input "**********"
click at [951, 508] on button "Créer" at bounding box center [946, 500] width 40 height 19
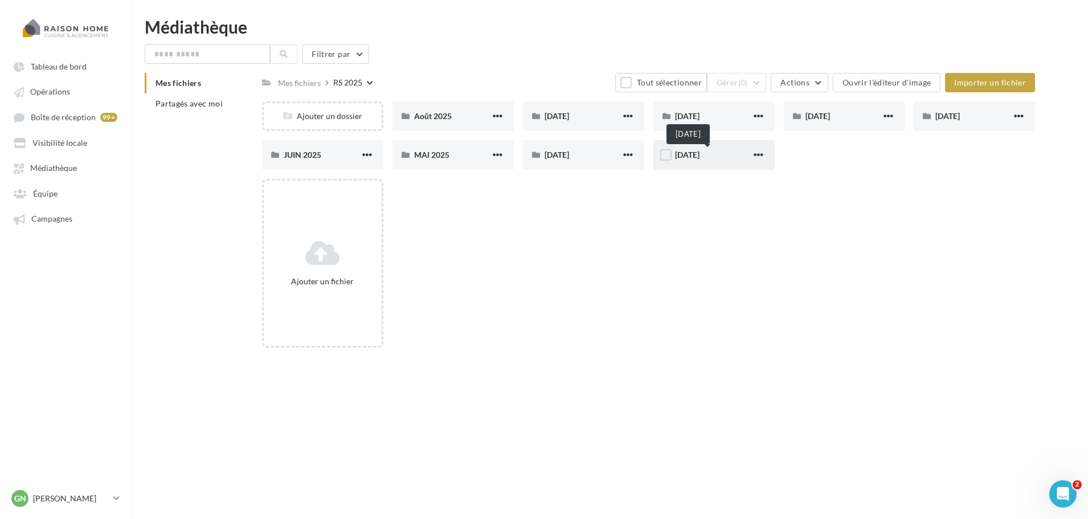
click at [700, 159] on span "[DATE]" at bounding box center [687, 155] width 25 height 10
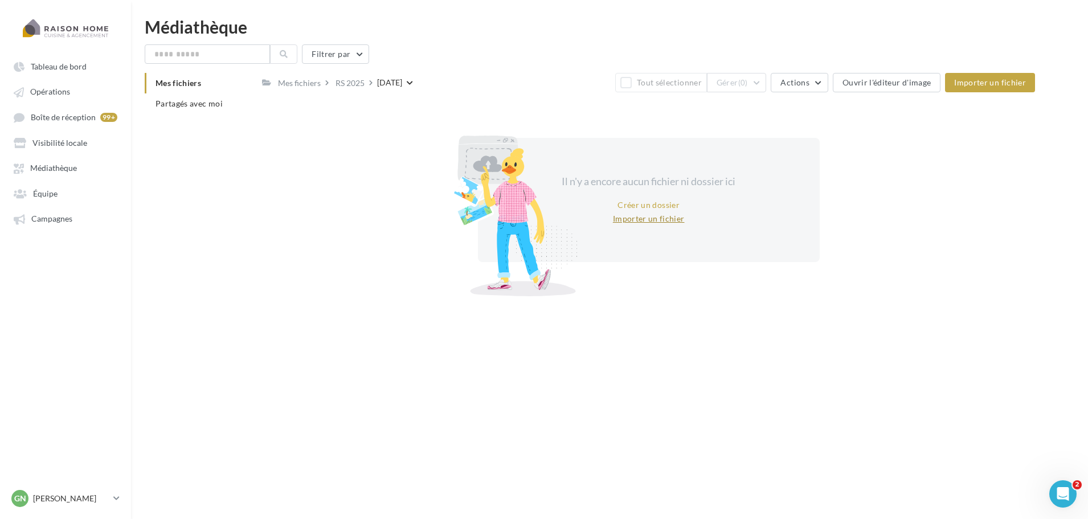
click at [658, 218] on button "Importer un fichier" at bounding box center [649, 219] width 81 height 14
click at [979, 80] on span "Importer un fichier" at bounding box center [991, 83] width 72 height 10
click at [642, 184] on span "Il n'y a encore aucun fichier ni dossier ici" at bounding box center [649, 181] width 174 height 13
click at [498, 151] on div at bounding box center [512, 196] width 131 height 199
click at [181, 105] on span "Partagés avec moi" at bounding box center [189, 104] width 67 height 10
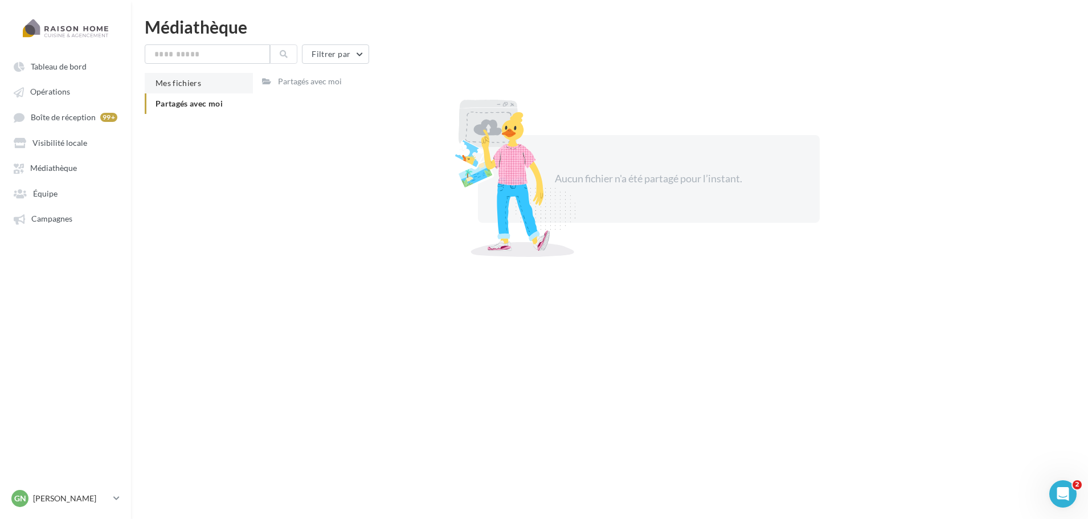
click at [182, 77] on li "Mes fichiers" at bounding box center [199, 83] width 108 height 21
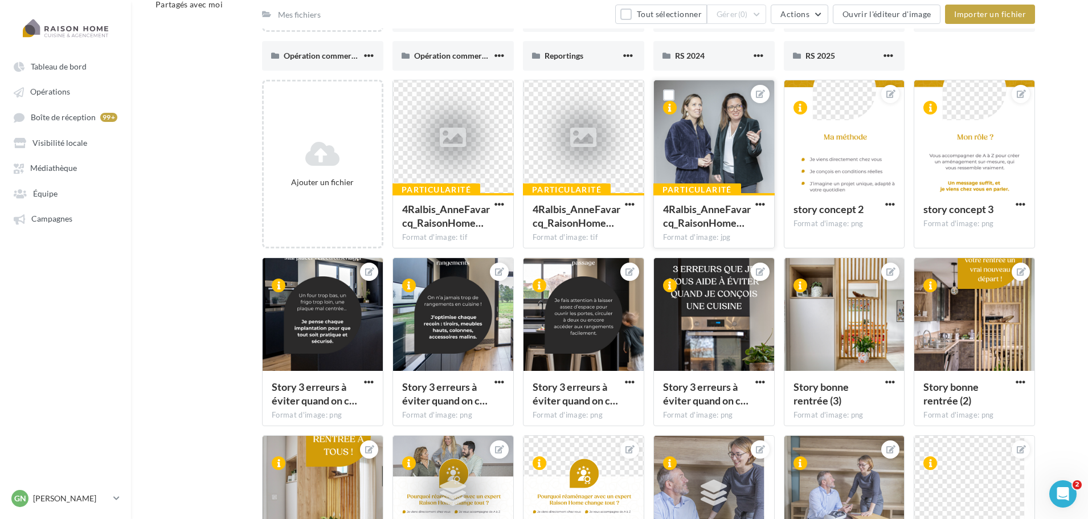
scroll to position [114, 0]
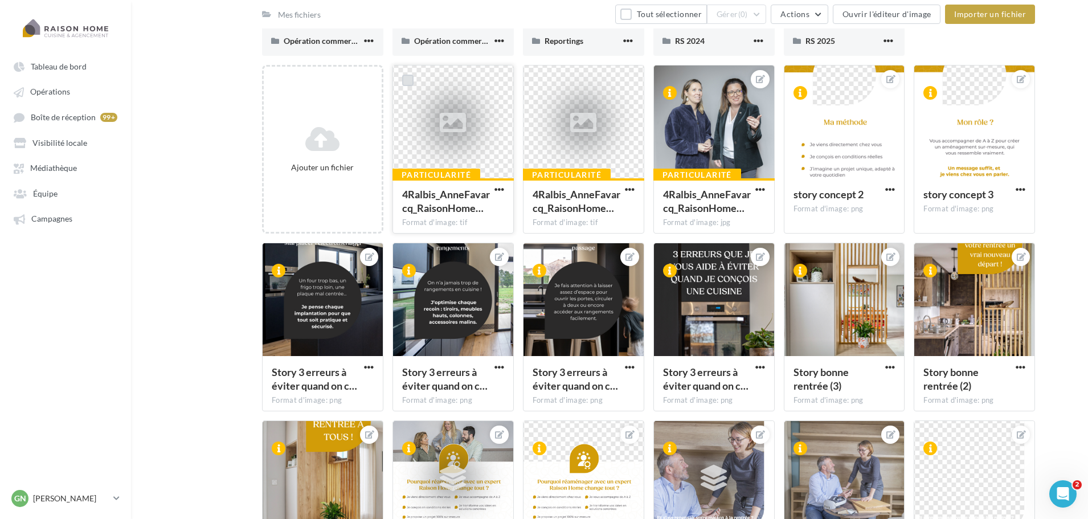
click at [407, 80] on label at bounding box center [407, 80] width 11 height 11
click at [536, 83] on label at bounding box center [538, 80] width 11 height 11
click at [932, 80] on label at bounding box center [929, 80] width 11 height 11
click at [801, 82] on label at bounding box center [799, 80] width 11 height 11
click at [928, 262] on label at bounding box center [929, 257] width 11 height 11
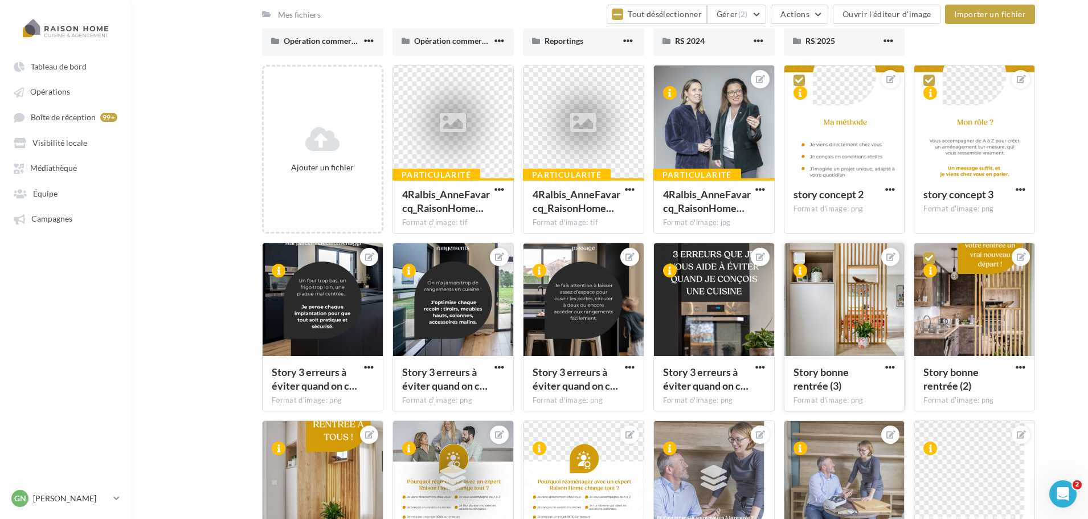
click at [800, 260] on label at bounding box center [799, 257] width 11 height 11
click at [666, 258] on label at bounding box center [668, 257] width 11 height 11
click at [536, 260] on label at bounding box center [538, 257] width 11 height 11
click at [406, 259] on label at bounding box center [407, 257] width 11 height 11
click at [276, 261] on label at bounding box center [277, 257] width 11 height 11
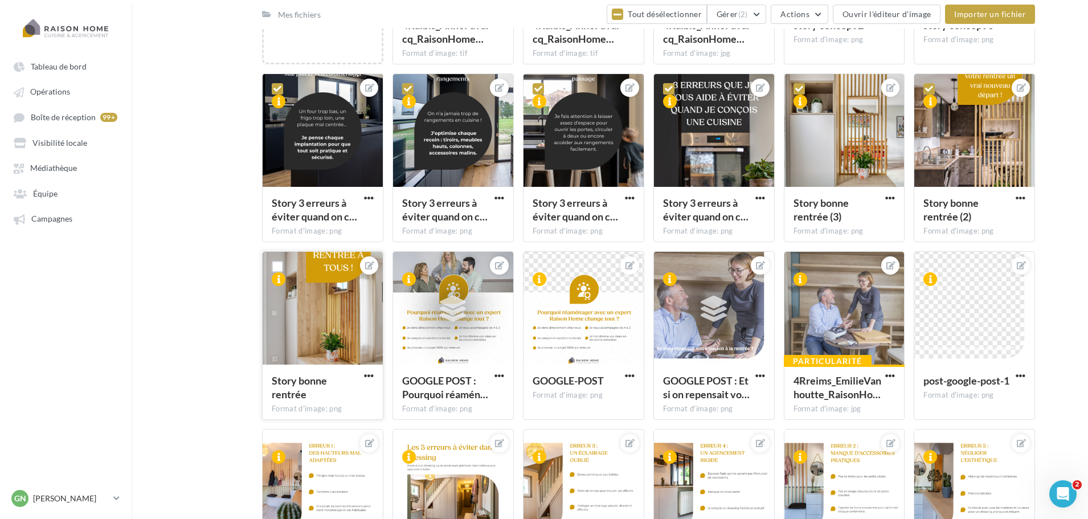
scroll to position [285, 0]
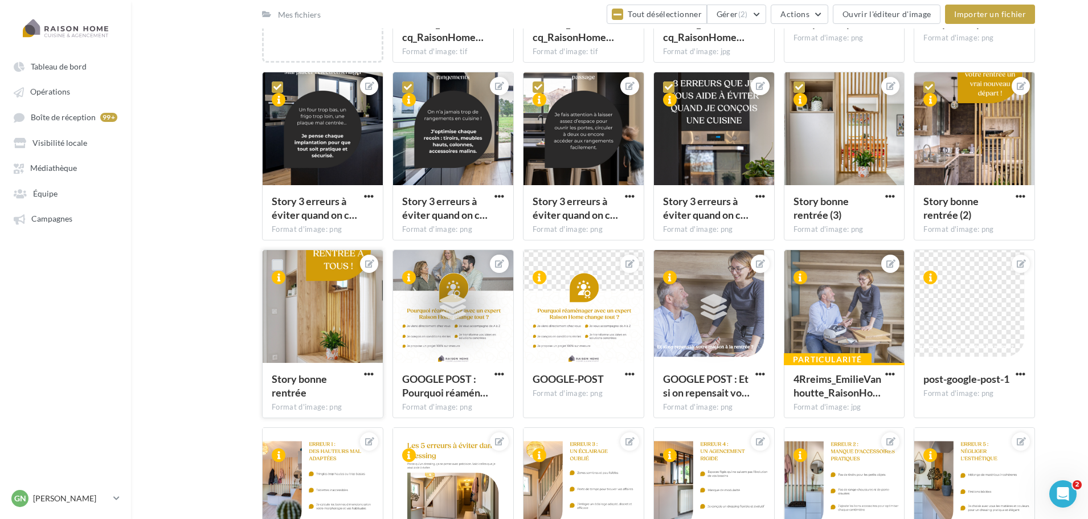
click at [276, 266] on label at bounding box center [277, 264] width 11 height 11
drag, startPoint x: 406, startPoint y: 265, endPoint x: 503, endPoint y: 264, distance: 96.9
click at [407, 265] on label at bounding box center [407, 264] width 11 height 11
click at [538, 264] on label at bounding box center [538, 264] width 11 height 11
click at [671, 267] on label at bounding box center [668, 264] width 11 height 11
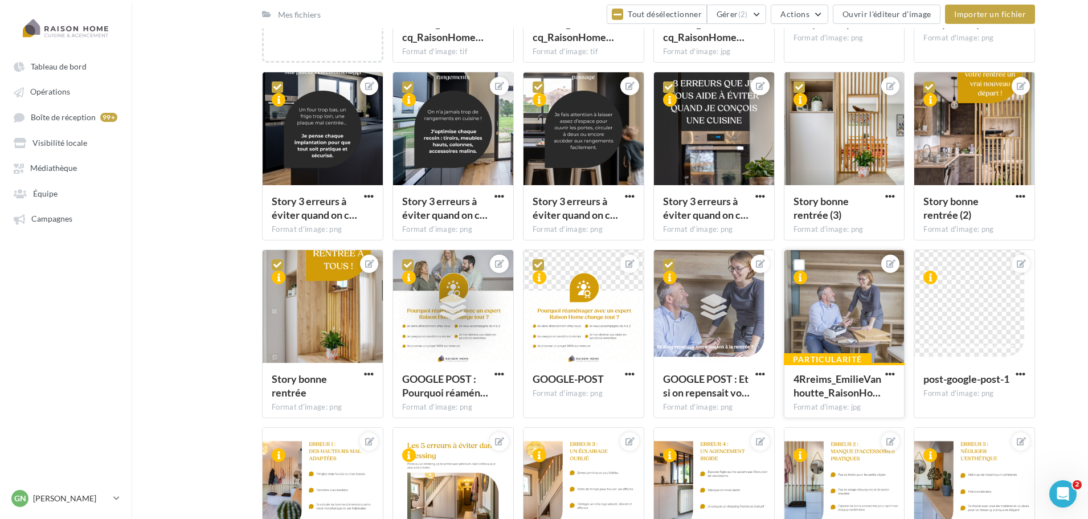
drag, startPoint x: 800, startPoint y: 263, endPoint x: 878, endPoint y: 263, distance: 78.1
click at [800, 264] on label at bounding box center [799, 264] width 11 height 11
click at [930, 264] on label at bounding box center [929, 264] width 11 height 11
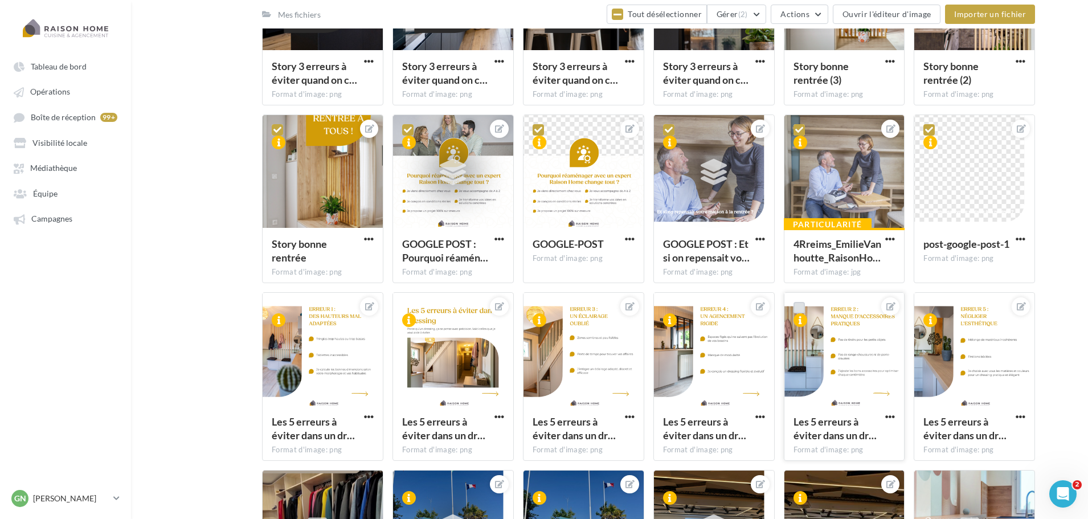
click at [797, 306] on label at bounding box center [799, 307] width 11 height 11
click at [927, 308] on label at bounding box center [929, 307] width 11 height 11
click at [668, 308] on label at bounding box center [668, 307] width 11 height 11
click at [537, 309] on label at bounding box center [538, 307] width 11 height 11
click at [405, 305] on label at bounding box center [407, 307] width 11 height 11
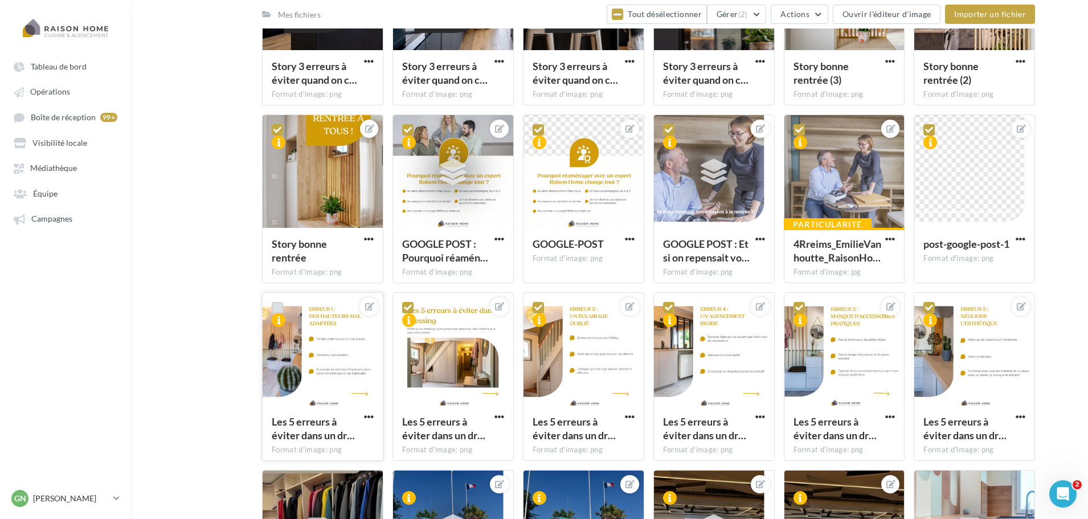
click at [274, 306] on label at bounding box center [277, 307] width 11 height 11
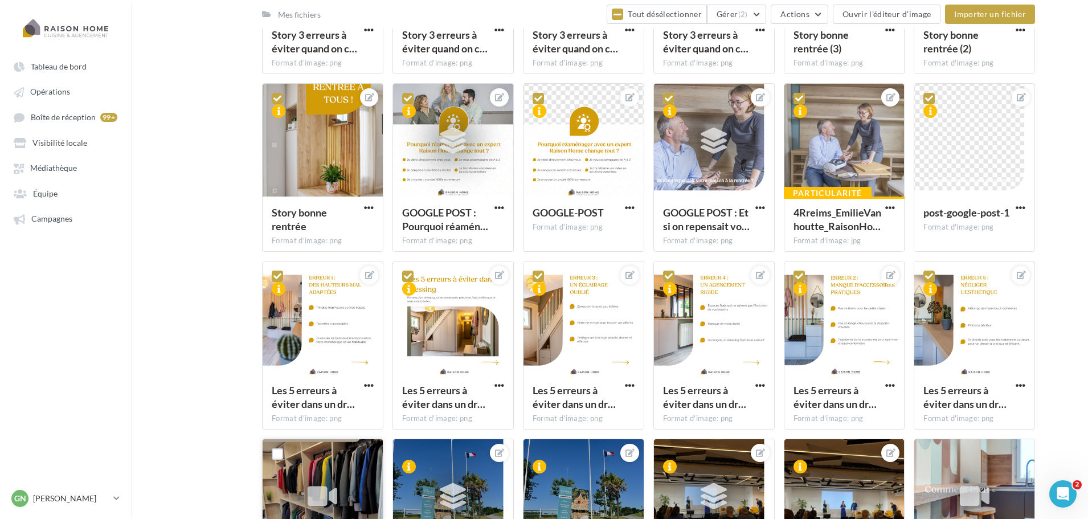
scroll to position [705, 0]
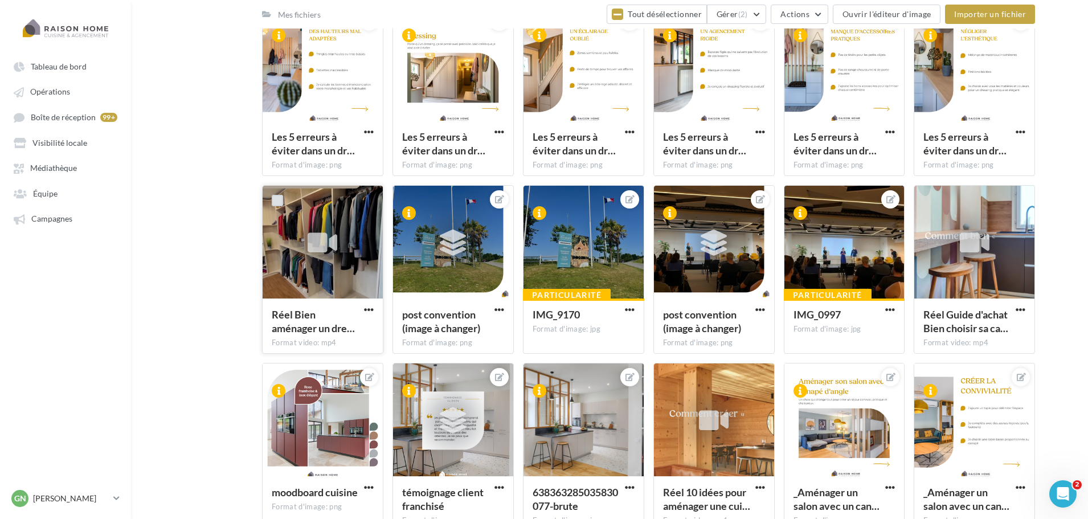
click at [277, 204] on label at bounding box center [277, 200] width 11 height 11
click at [411, 202] on label at bounding box center [407, 200] width 11 height 11
click at [540, 201] on label at bounding box center [538, 200] width 11 height 11
click at [668, 202] on label at bounding box center [668, 200] width 11 height 11
click at [801, 197] on label at bounding box center [799, 200] width 11 height 11
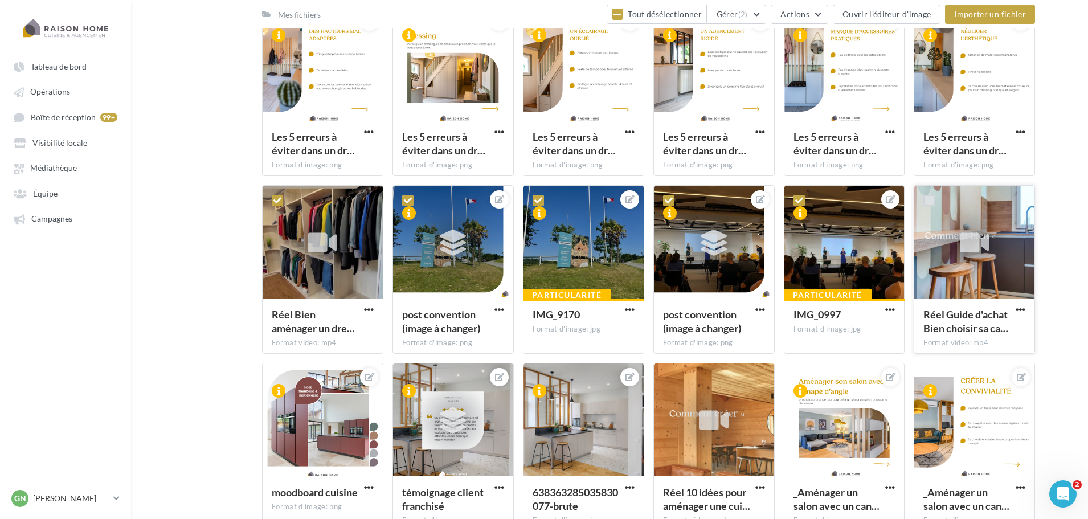
click at [931, 200] on label at bounding box center [929, 200] width 11 height 11
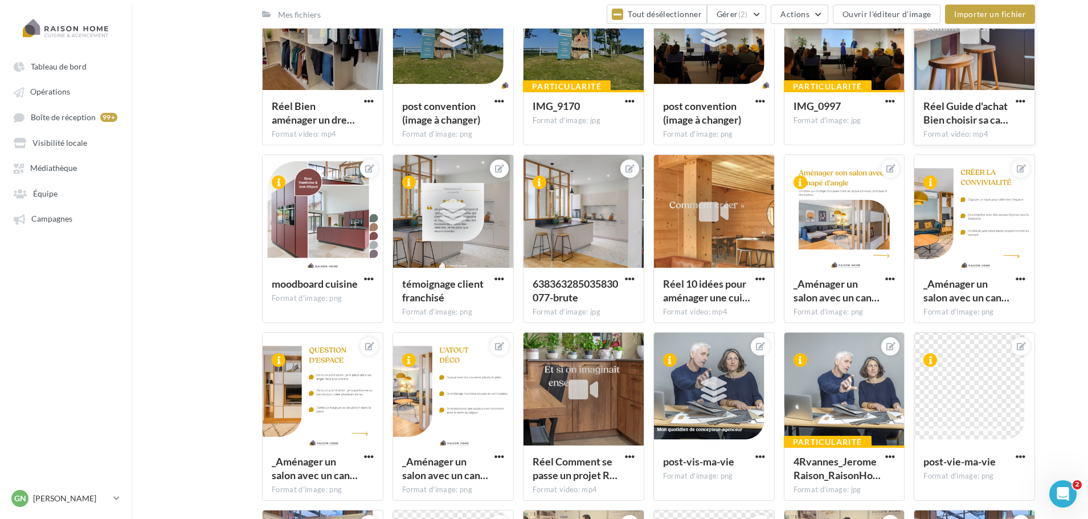
scroll to position [933, 0]
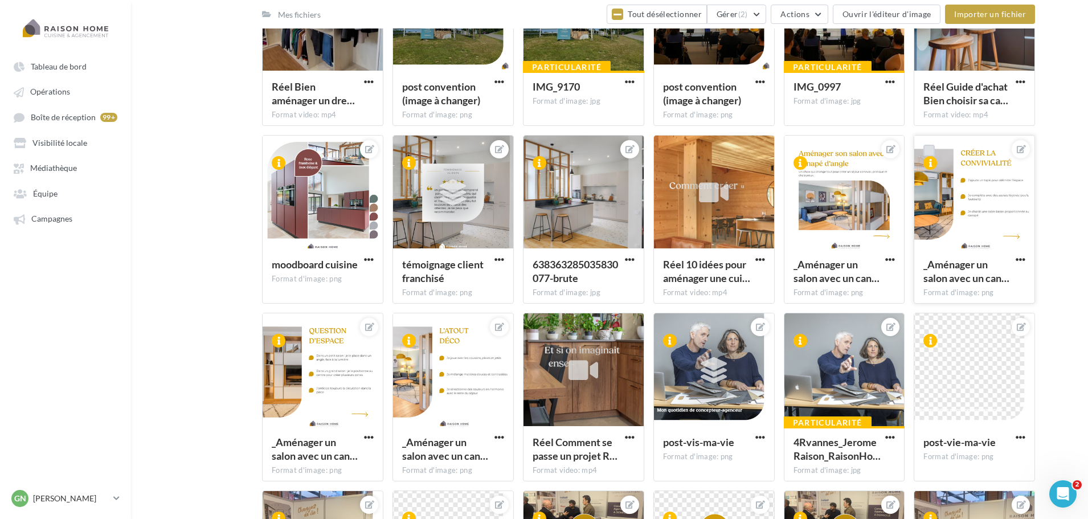
drag, startPoint x: 929, startPoint y: 148, endPoint x: 804, endPoint y: 162, distance: 126.7
click at [929, 148] on label at bounding box center [929, 150] width 11 height 11
click at [801, 152] on label at bounding box center [799, 150] width 11 height 11
drag, startPoint x: 666, startPoint y: 152, endPoint x: 618, endPoint y: 147, distance: 48.1
click at [666, 152] on label at bounding box center [668, 150] width 11 height 11
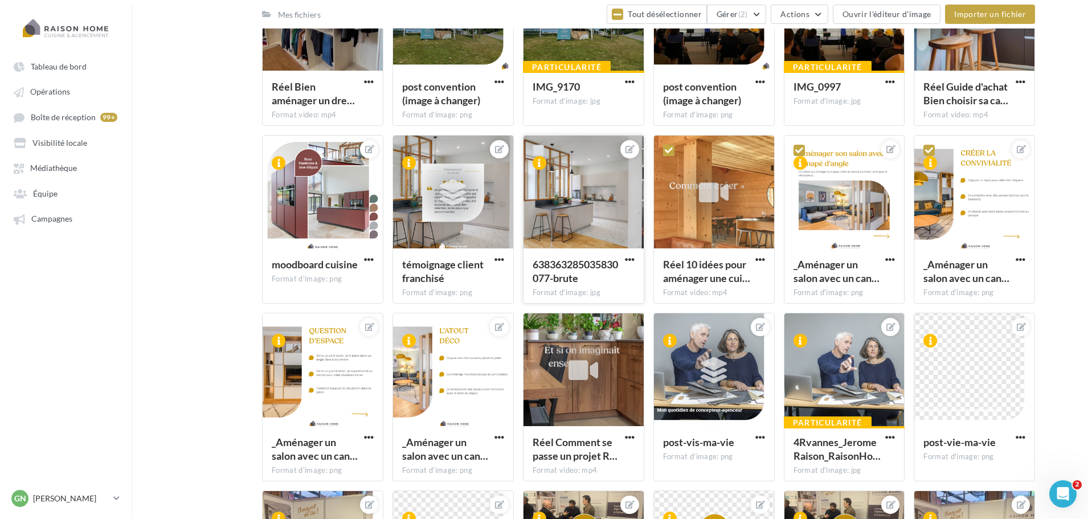
click at [535, 154] on label at bounding box center [538, 150] width 11 height 11
click at [404, 152] on label at bounding box center [407, 150] width 11 height 11
click at [278, 150] on label at bounding box center [277, 150] width 11 height 11
click at [280, 328] on label at bounding box center [277, 328] width 11 height 11
click at [411, 328] on label at bounding box center [407, 328] width 11 height 11
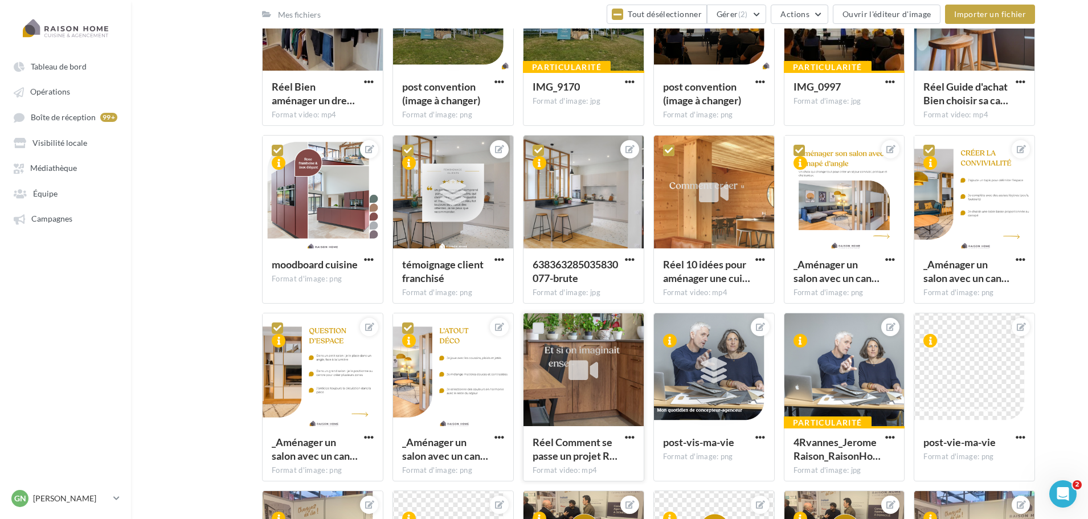
click at [538, 328] on label at bounding box center [538, 328] width 11 height 11
click at [670, 327] on label at bounding box center [668, 328] width 11 height 11
click at [800, 326] on label at bounding box center [799, 328] width 11 height 11
click at [928, 329] on label at bounding box center [929, 328] width 11 height 11
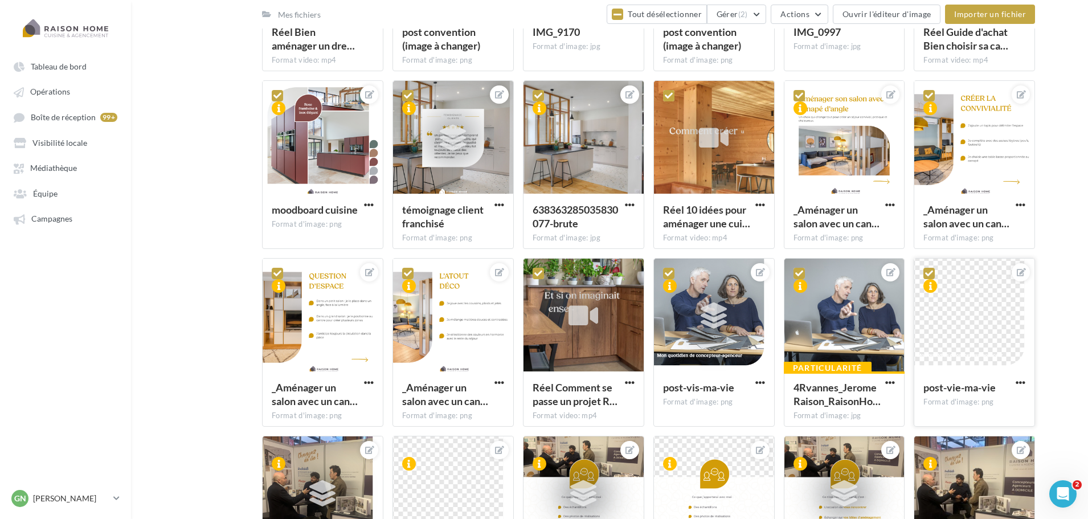
scroll to position [1131, 0]
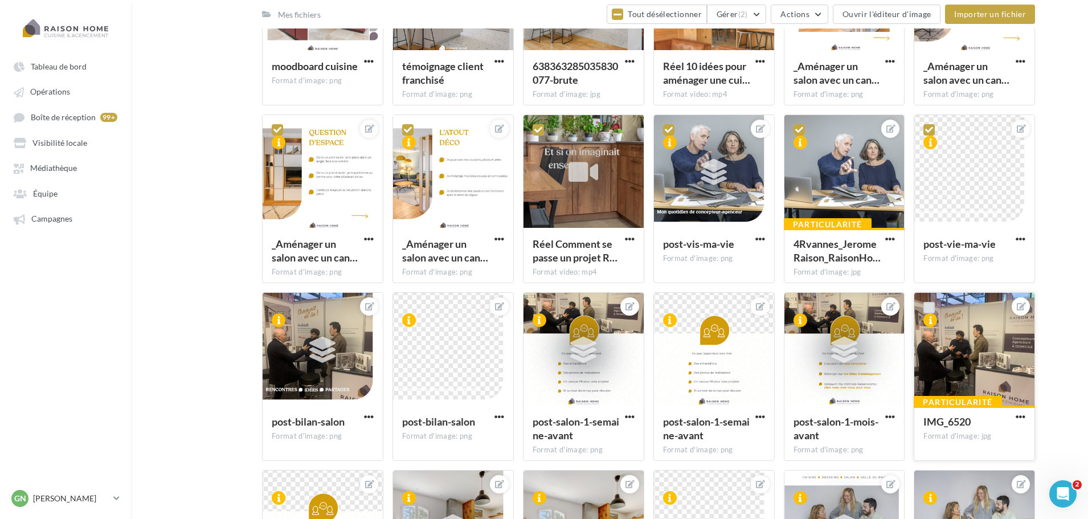
click at [930, 307] on label at bounding box center [929, 307] width 11 height 11
click at [931, 308] on icon at bounding box center [930, 308] width 8 height 8
click at [928, 126] on icon at bounding box center [930, 130] width 8 height 8
click at [797, 132] on icon at bounding box center [800, 130] width 8 height 8
click at [671, 132] on icon at bounding box center [669, 130] width 8 height 8
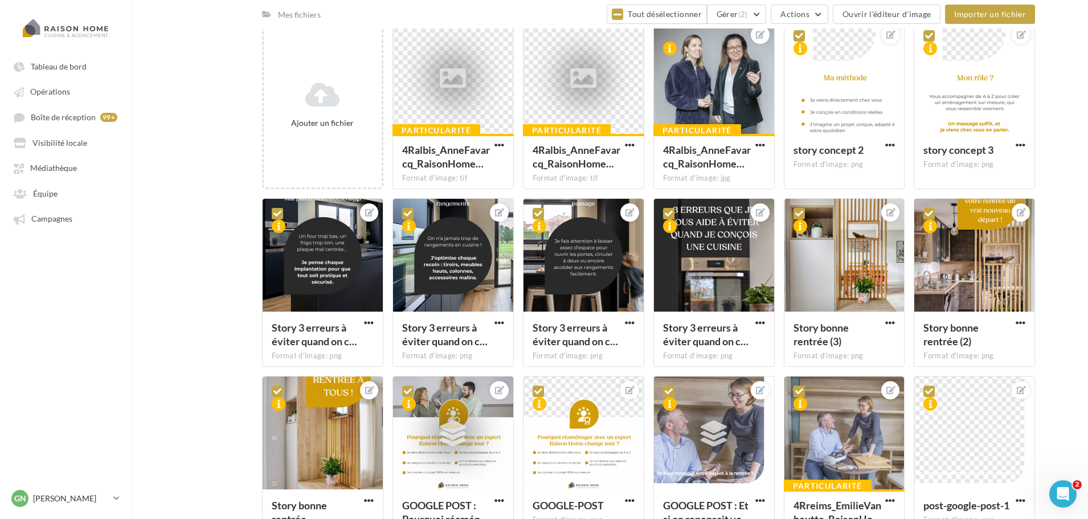
scroll to position [0, 0]
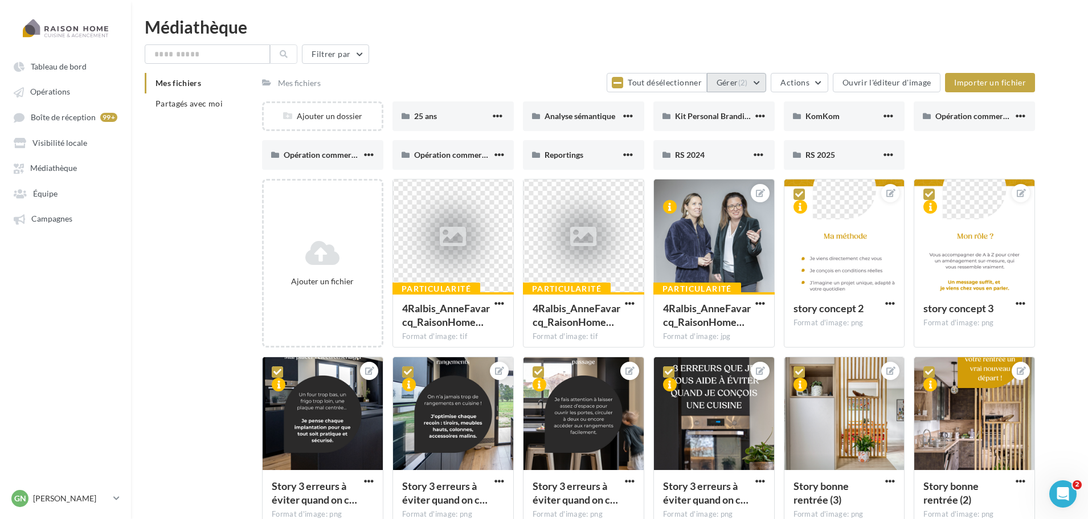
click at [745, 88] on button "Gérer (2)" at bounding box center [737, 82] width 60 height 19
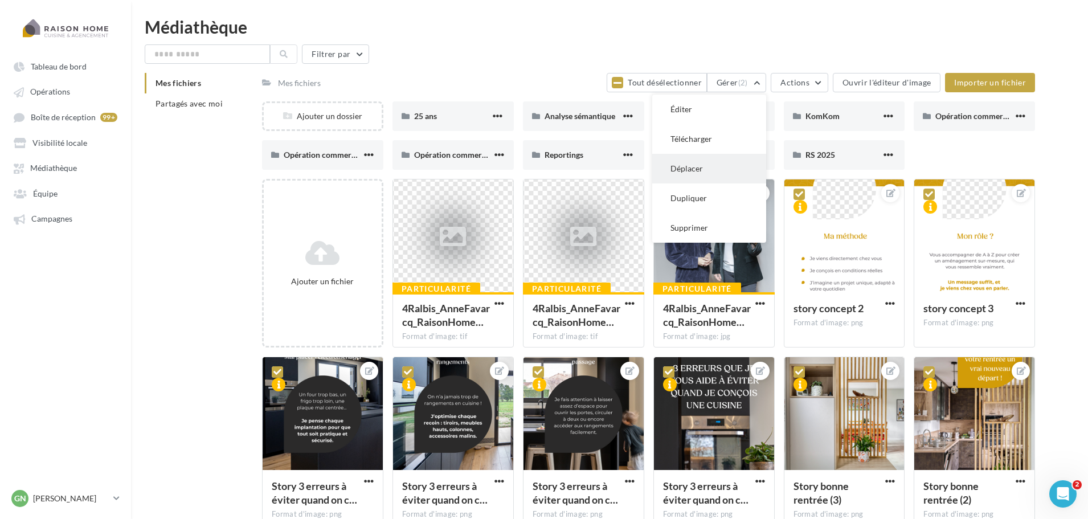
click at [706, 166] on button "Déplacer" at bounding box center [710, 169] width 114 height 30
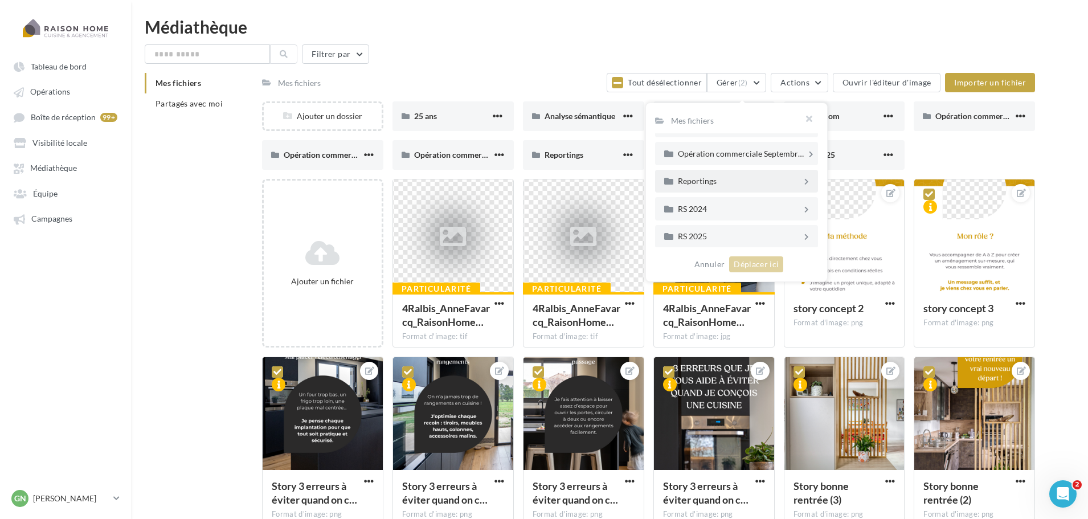
scroll to position [171, 0]
click at [805, 224] on icon at bounding box center [807, 223] width 5 height 10
click at [800, 204] on div "[DATE]" at bounding box center [740, 207] width 124 height 8
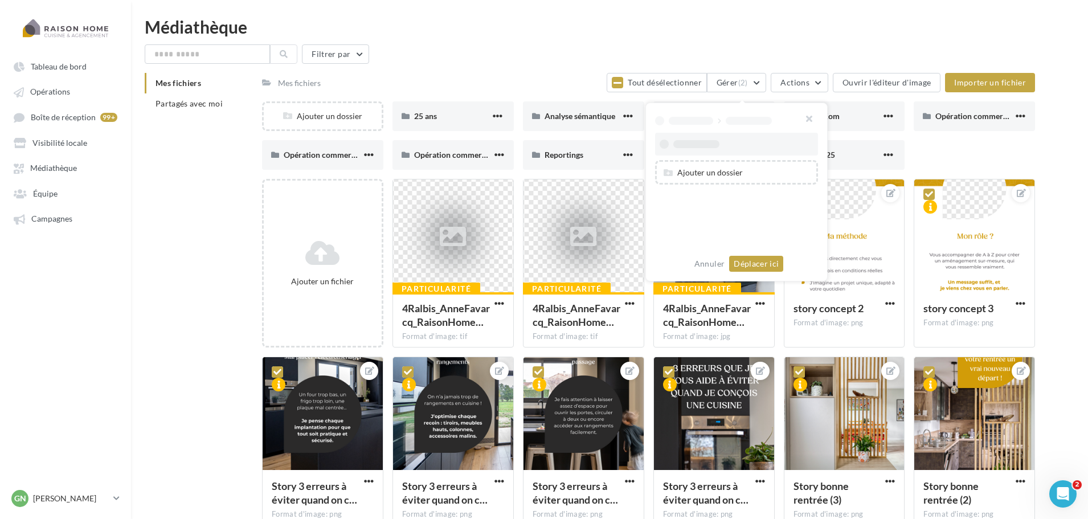
scroll to position [0, 0]
click at [749, 271] on button "Déplacer ici" at bounding box center [756, 268] width 54 height 16
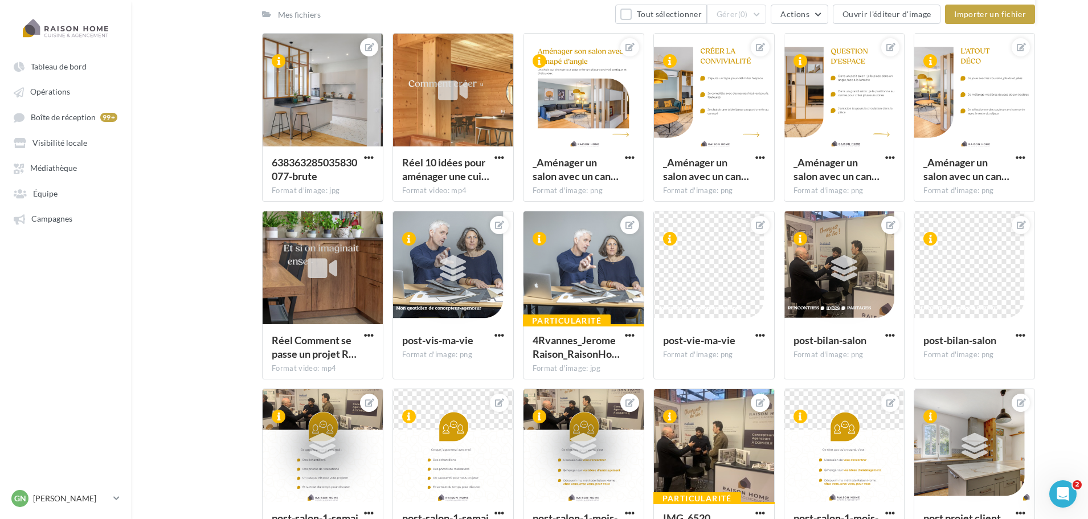
scroll to position [1140, 0]
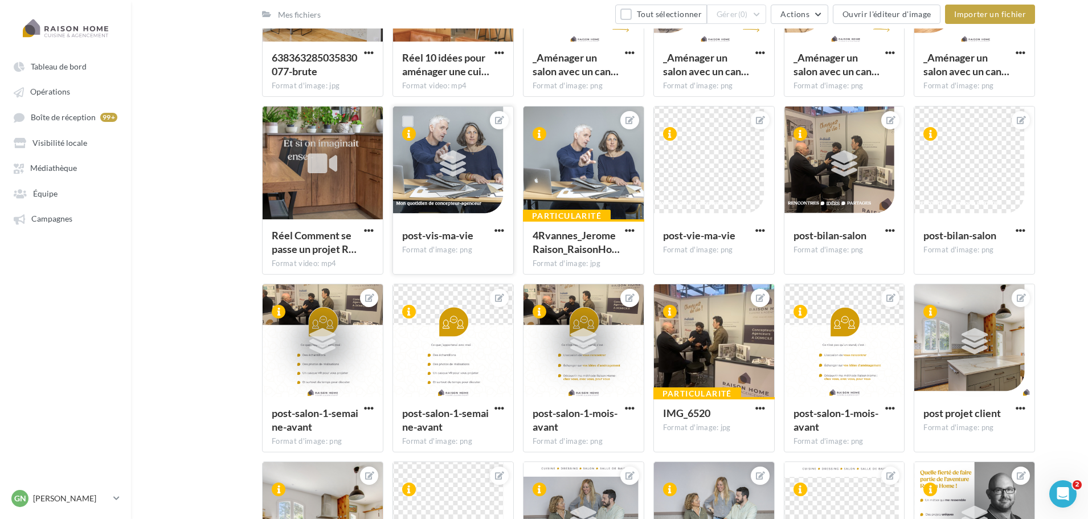
click at [410, 122] on label at bounding box center [407, 121] width 11 height 11
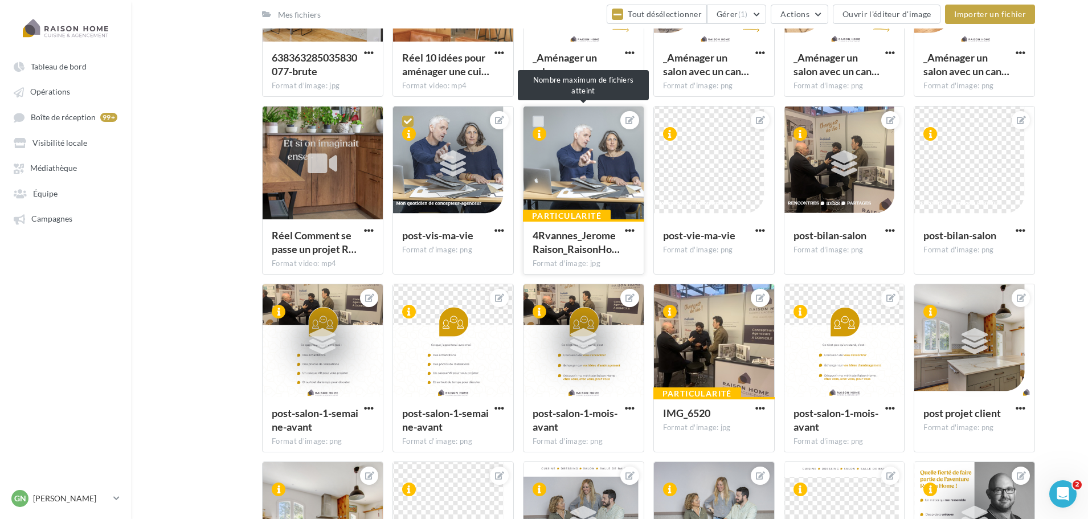
click at [540, 126] on label at bounding box center [538, 121] width 11 height 11
click at [666, 125] on label at bounding box center [668, 121] width 11 height 11
drag, startPoint x: 799, startPoint y: 122, endPoint x: 853, endPoint y: 123, distance: 54.2
click at [800, 122] on label at bounding box center [799, 121] width 11 height 11
click at [933, 123] on label at bounding box center [929, 121] width 11 height 11
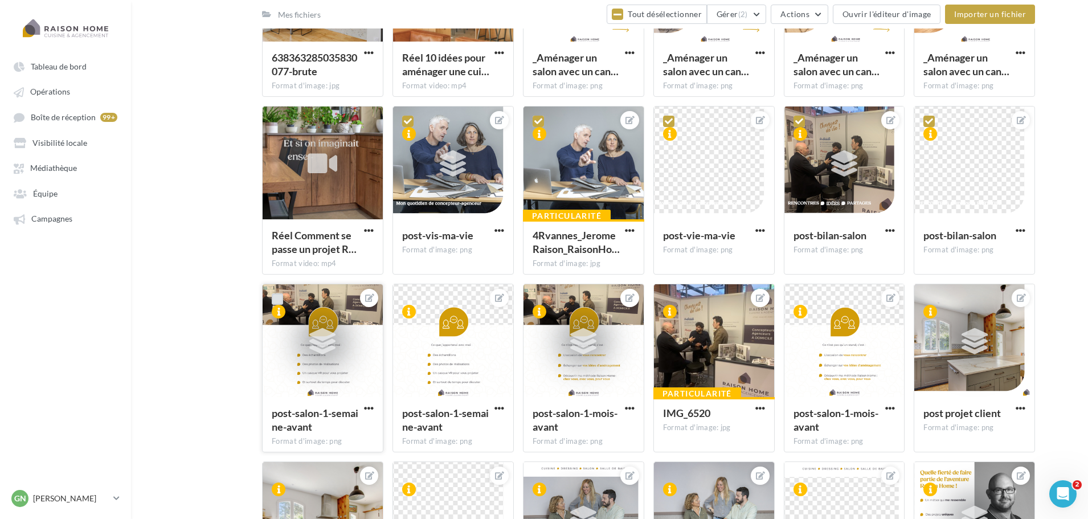
click at [277, 302] on label at bounding box center [277, 298] width 11 height 11
click at [407, 299] on label at bounding box center [407, 298] width 11 height 11
click at [540, 301] on label at bounding box center [538, 298] width 11 height 11
click at [671, 303] on label at bounding box center [668, 298] width 11 height 11
click at [798, 299] on label at bounding box center [799, 298] width 11 height 11
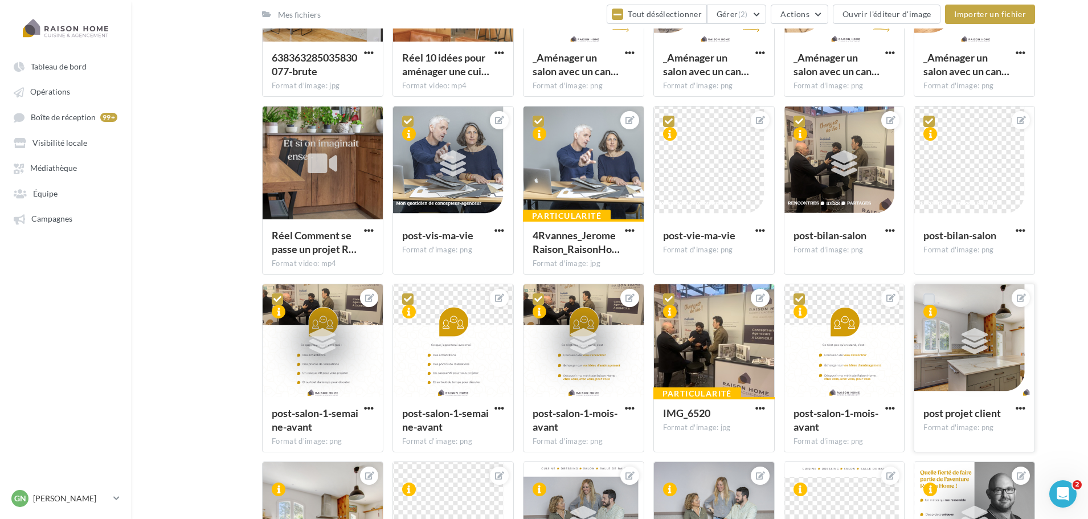
click at [927, 300] on label at bounding box center [929, 298] width 11 height 11
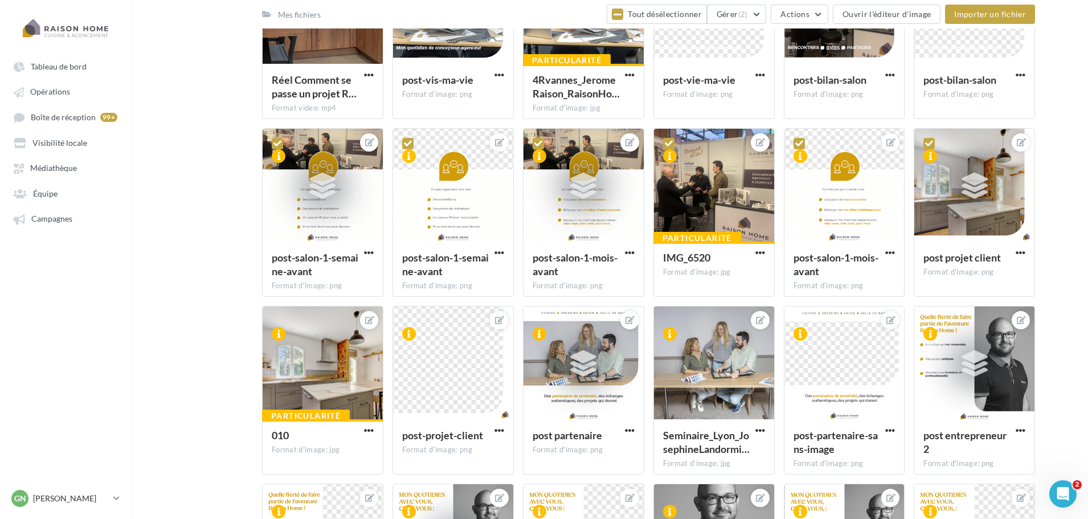
scroll to position [1311, 0]
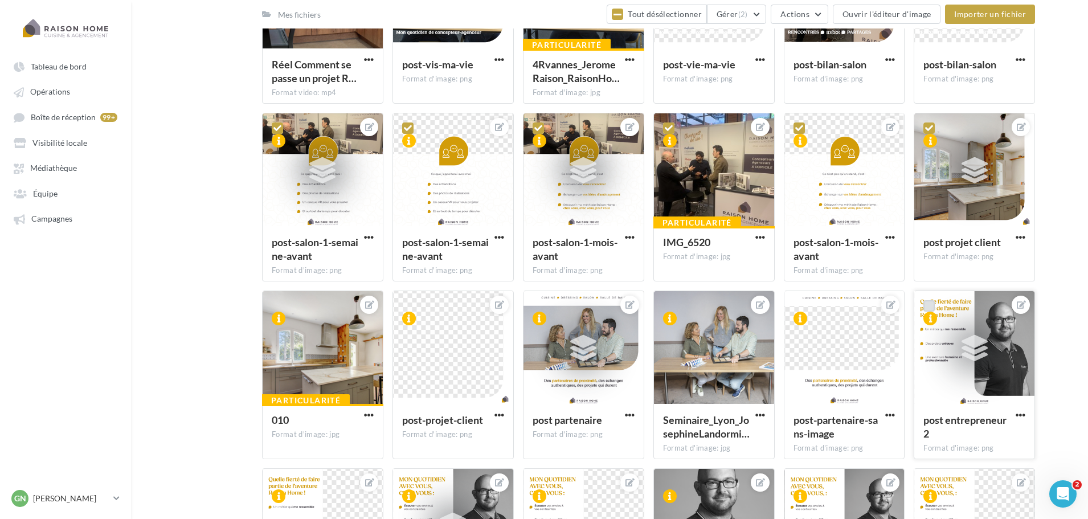
click at [932, 305] on label at bounding box center [929, 305] width 11 height 11
click at [794, 304] on label at bounding box center [799, 305] width 11 height 11
click at [662, 307] on div at bounding box center [670, 314] width 32 height 46
drag, startPoint x: 668, startPoint y: 309, endPoint x: 657, endPoint y: 309, distance: 12.0
click at [668, 309] on label at bounding box center [668, 305] width 11 height 11
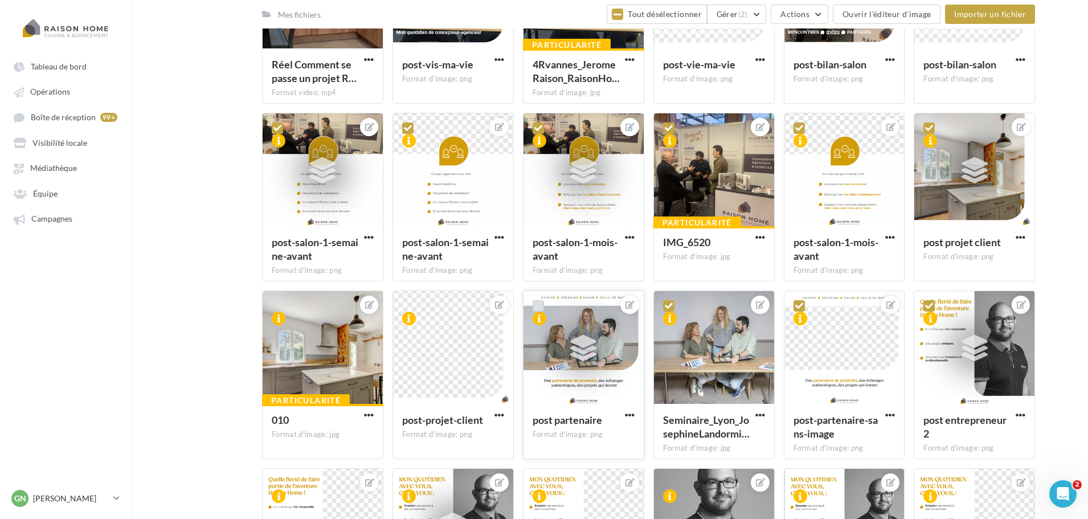
click at [535, 310] on label at bounding box center [538, 305] width 11 height 11
click at [405, 305] on label at bounding box center [407, 305] width 11 height 11
click at [278, 305] on label at bounding box center [277, 305] width 11 height 11
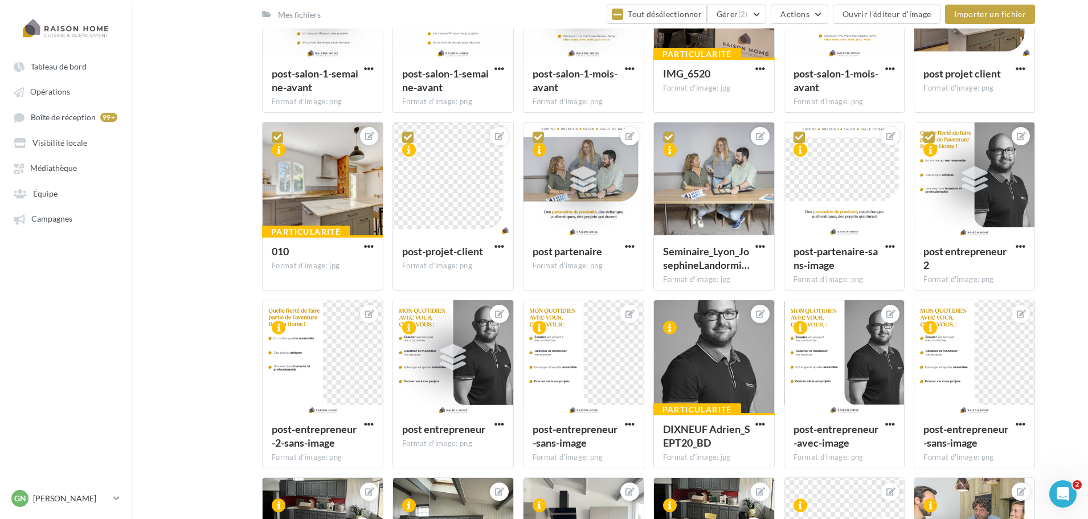
scroll to position [1487, 0]
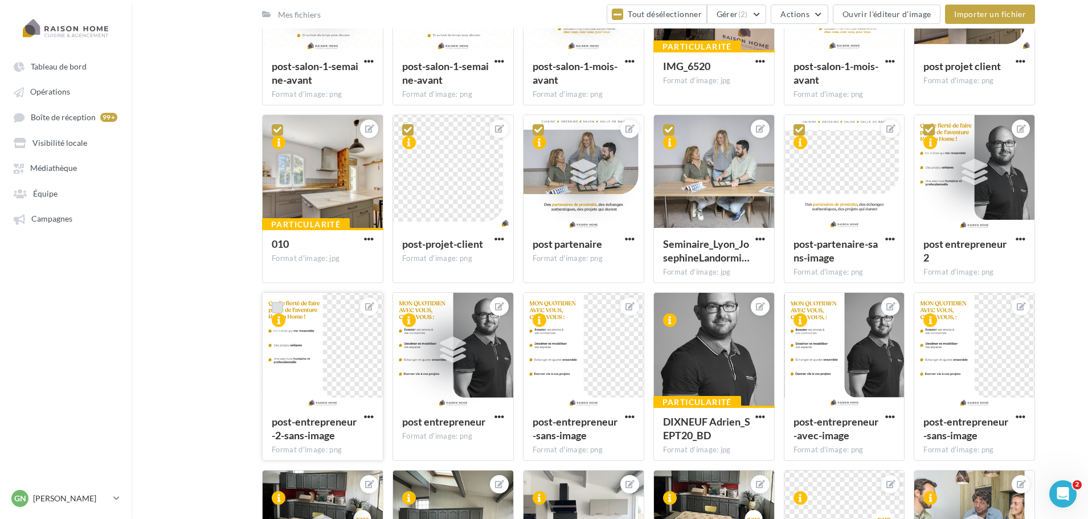
click at [276, 312] on label at bounding box center [277, 307] width 11 height 11
click at [405, 307] on label at bounding box center [407, 307] width 11 height 11
click at [536, 307] on label at bounding box center [538, 307] width 11 height 11
click at [667, 305] on label at bounding box center [668, 307] width 11 height 11
click at [794, 308] on label at bounding box center [799, 307] width 11 height 11
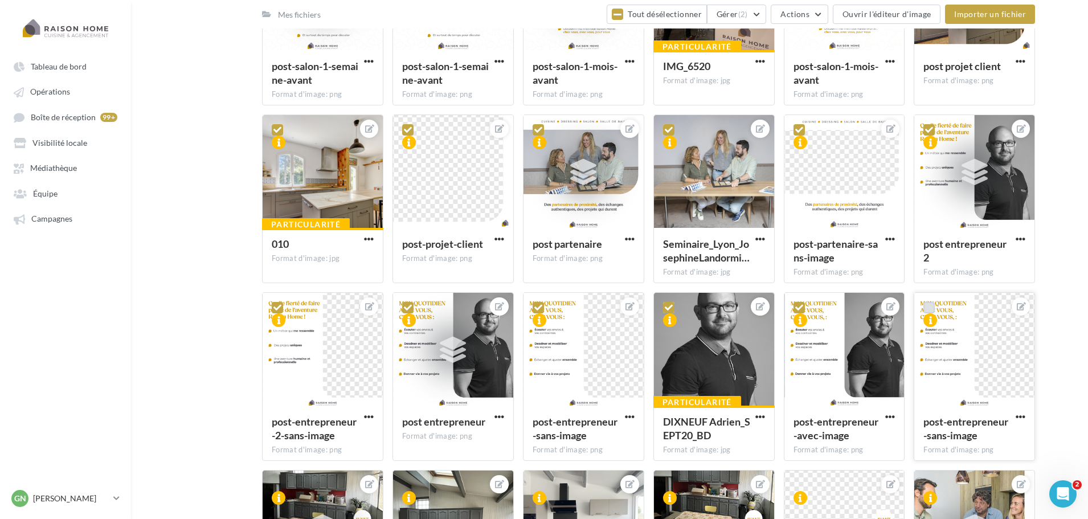
click at [931, 309] on label at bounding box center [929, 307] width 11 height 11
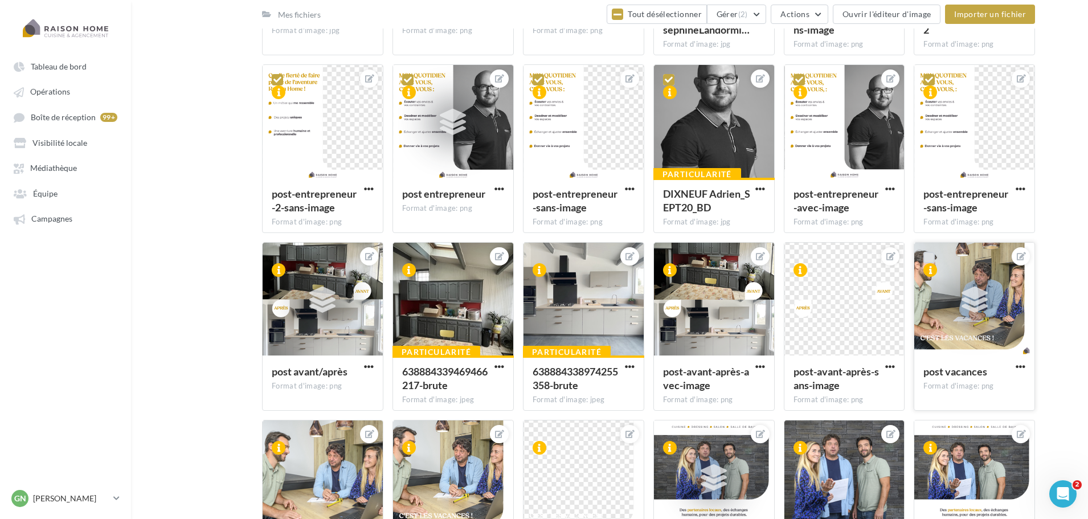
click at [928, 258] on label at bounding box center [929, 257] width 11 height 11
click at [800, 259] on label at bounding box center [799, 257] width 11 height 11
click at [668, 258] on label at bounding box center [668, 257] width 11 height 11
click at [532, 260] on div at bounding box center [540, 266] width 32 height 46
click at [540, 260] on label at bounding box center [538, 257] width 11 height 11
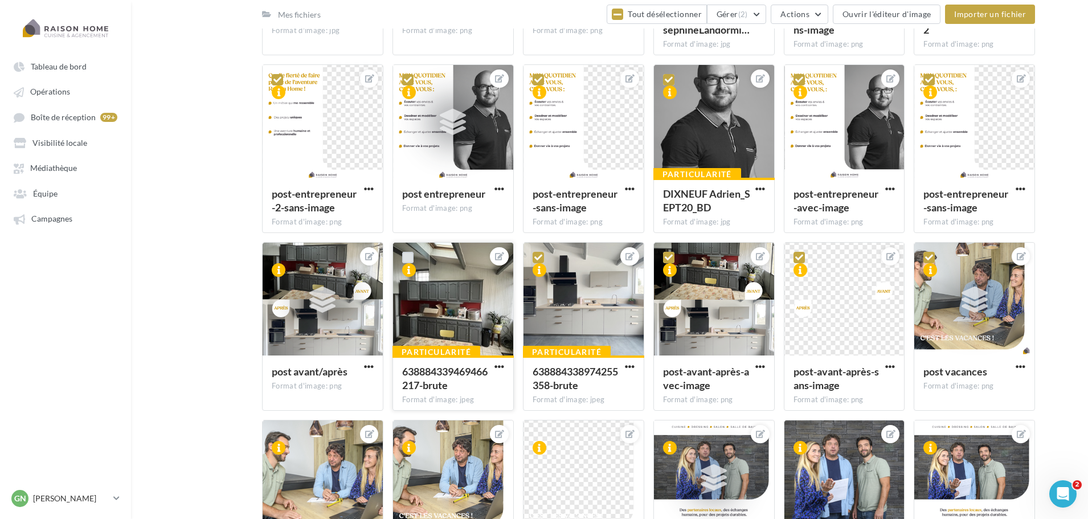
click at [410, 256] on label at bounding box center [407, 257] width 11 height 11
click at [279, 260] on label at bounding box center [277, 257] width 11 height 11
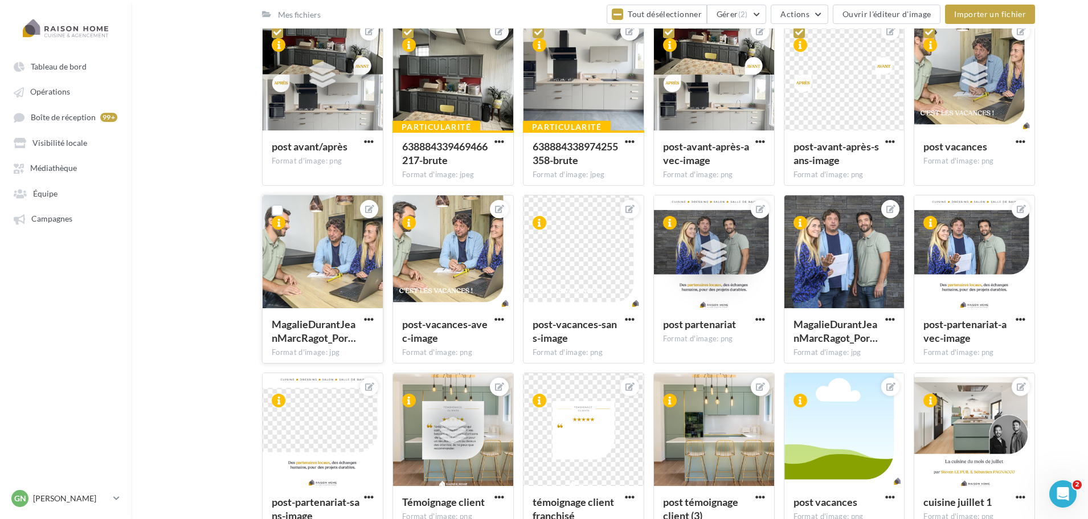
scroll to position [1943, 0]
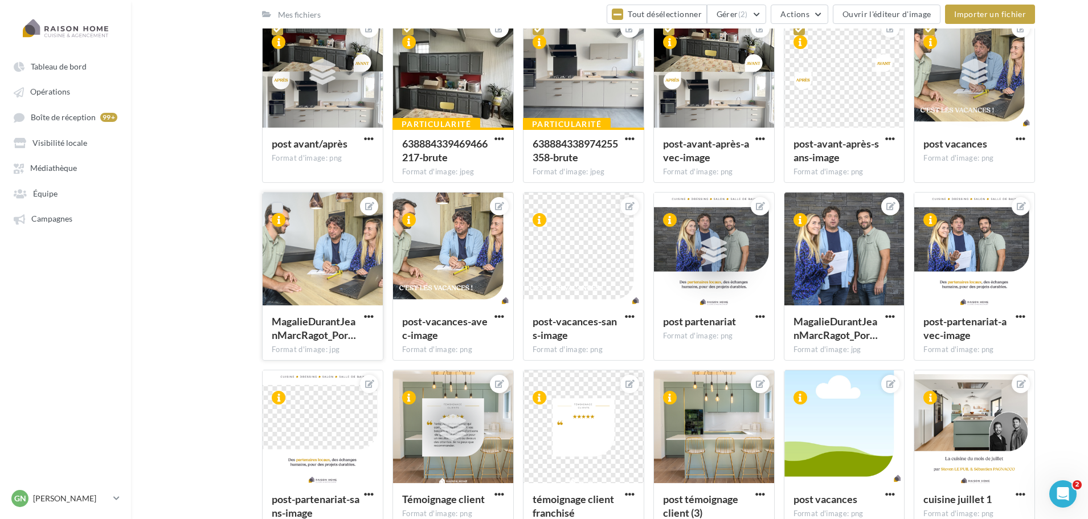
click at [276, 209] on label at bounding box center [277, 207] width 11 height 11
click at [279, 388] on label at bounding box center [277, 385] width 11 height 11
click at [408, 383] on label at bounding box center [407, 385] width 11 height 11
click at [409, 211] on label at bounding box center [407, 207] width 11 height 11
click at [538, 208] on label at bounding box center [538, 207] width 11 height 11
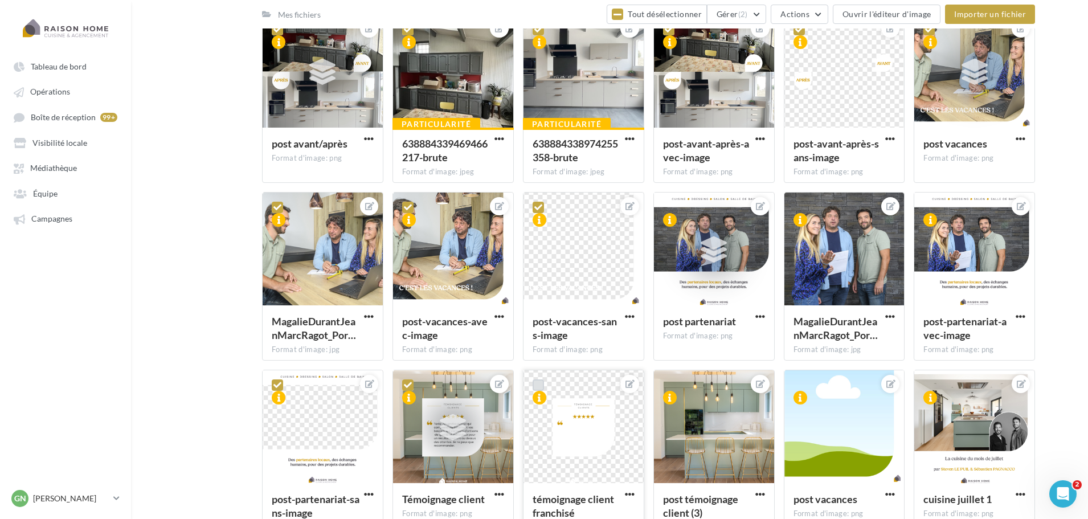
click at [536, 385] on label at bounding box center [538, 385] width 11 height 11
click at [666, 386] on label at bounding box center [668, 385] width 11 height 11
click at [667, 208] on label at bounding box center [668, 207] width 11 height 11
click at [801, 206] on label at bounding box center [799, 207] width 11 height 11
click at [797, 388] on label at bounding box center [799, 385] width 11 height 11
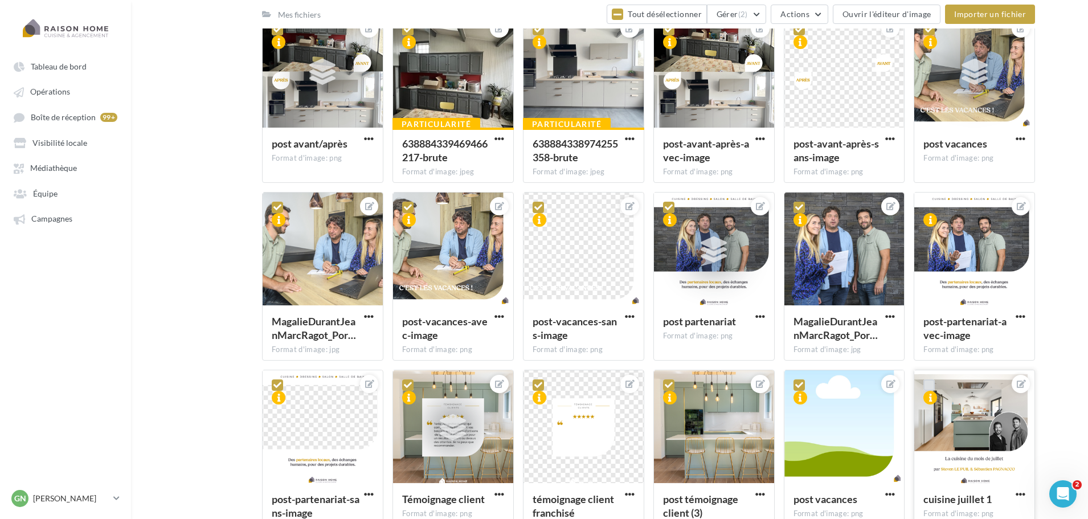
click at [926, 388] on label at bounding box center [929, 385] width 11 height 11
click at [928, 206] on label at bounding box center [929, 207] width 11 height 11
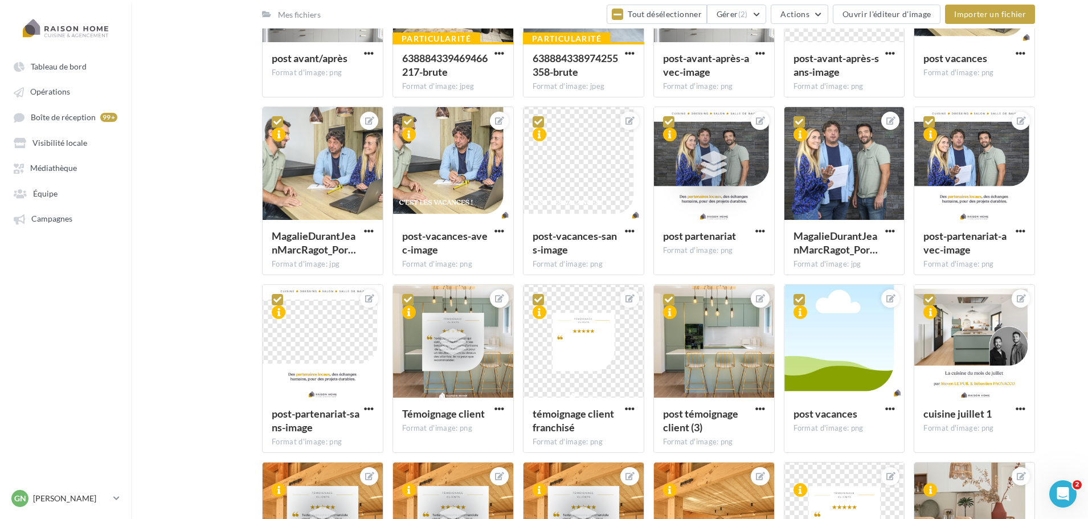
scroll to position [2171, 0]
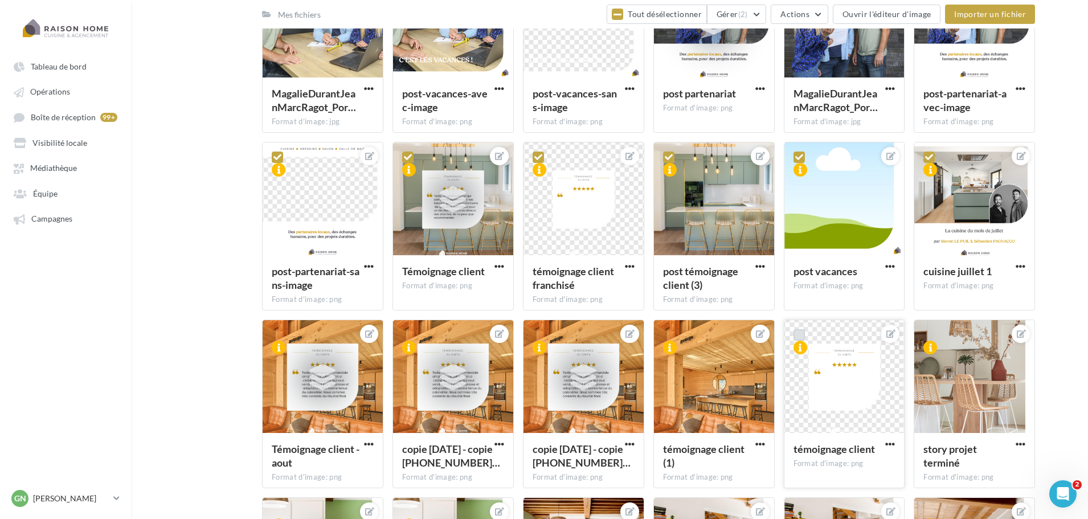
click at [802, 339] on label at bounding box center [799, 334] width 11 height 11
click at [801, 335] on icon at bounding box center [800, 335] width 8 height 8
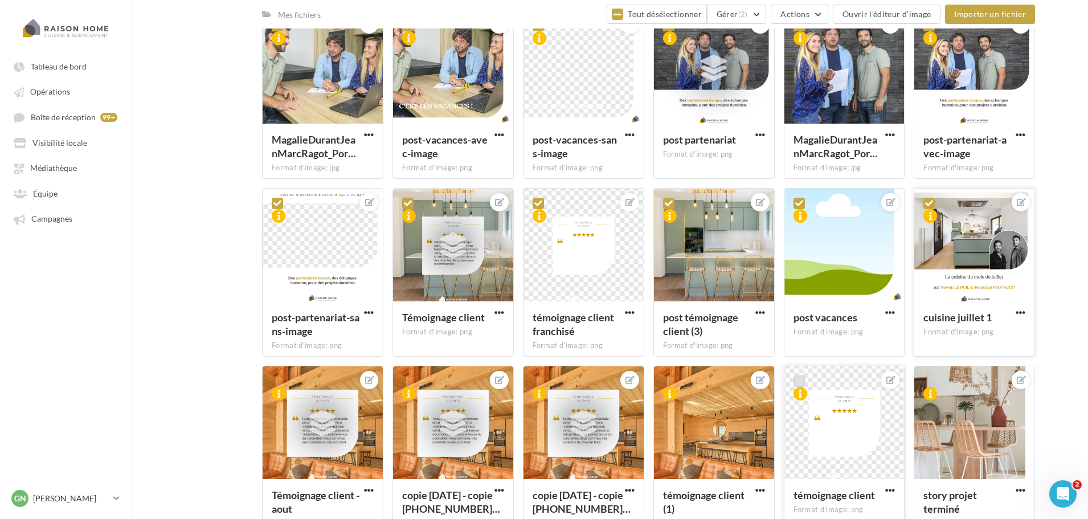
scroll to position [2057, 0]
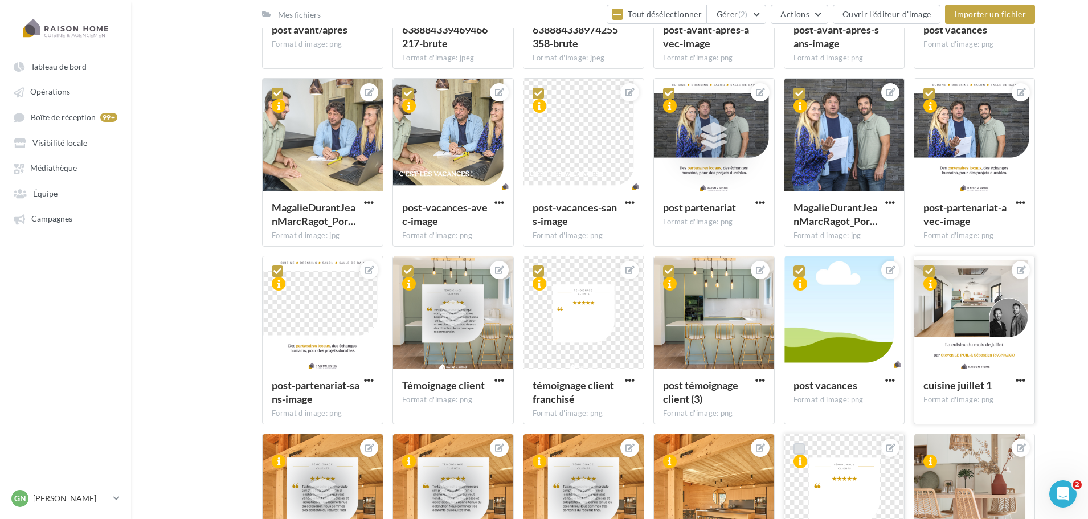
click at [931, 274] on icon at bounding box center [930, 271] width 8 height 8
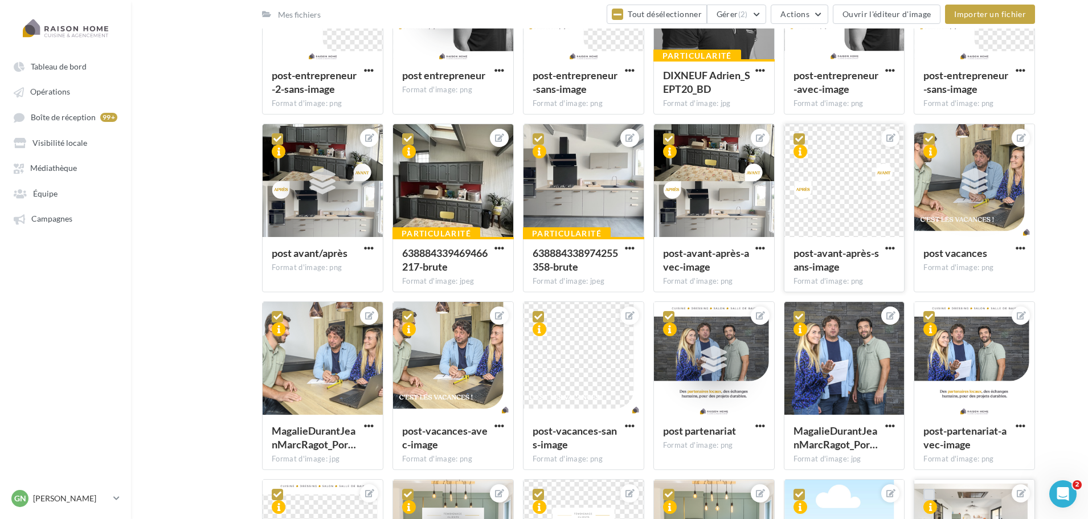
scroll to position [1829, 0]
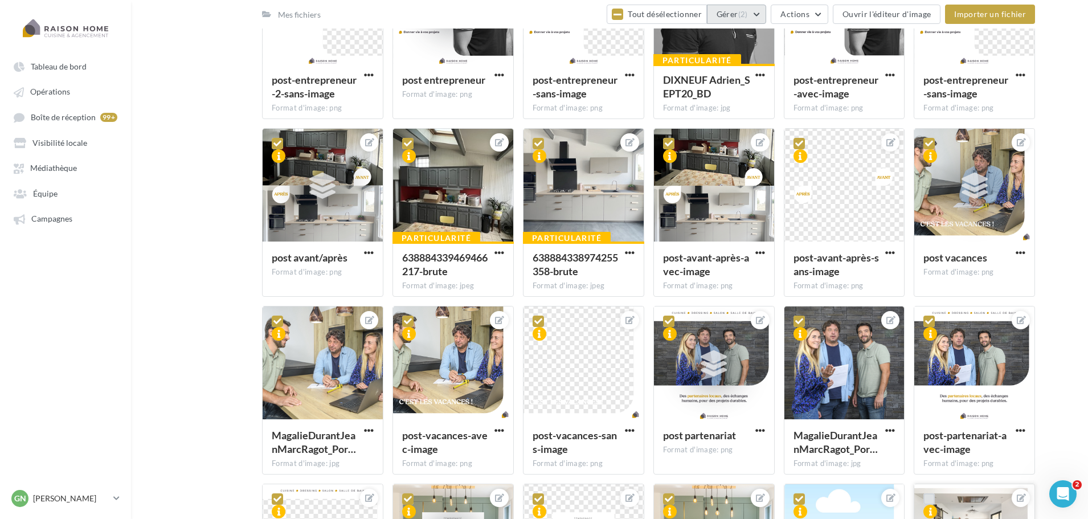
click at [753, 13] on button "Gérer (2)" at bounding box center [737, 14] width 60 height 19
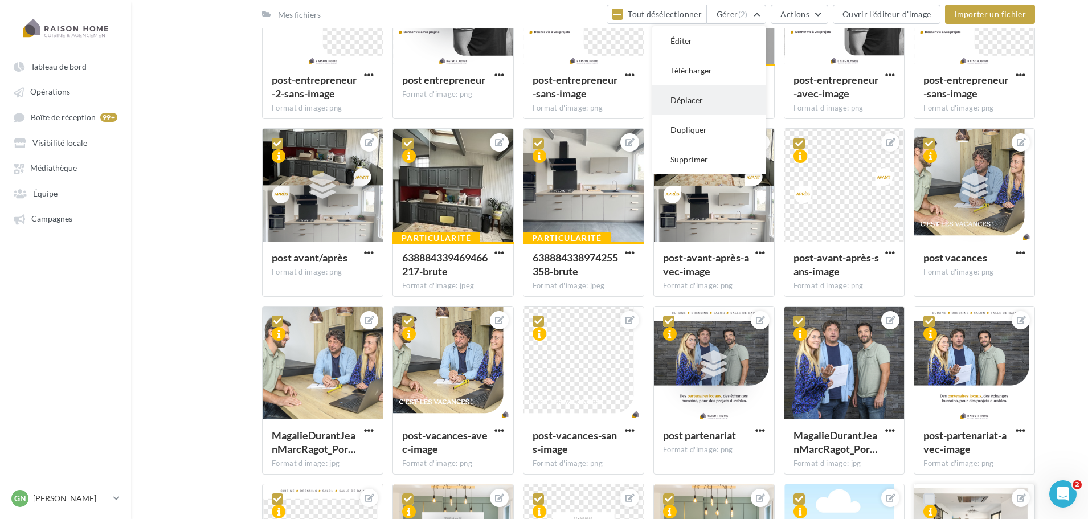
click at [705, 102] on button "Déplacer" at bounding box center [710, 100] width 114 height 30
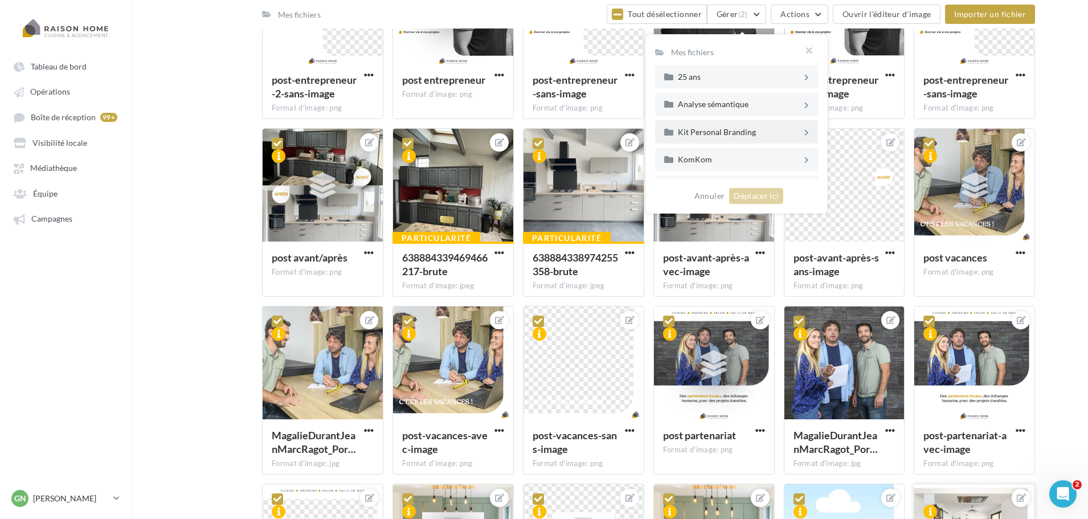
click at [790, 131] on div "Kit Personal Branding" at bounding box center [740, 132] width 124 height 8
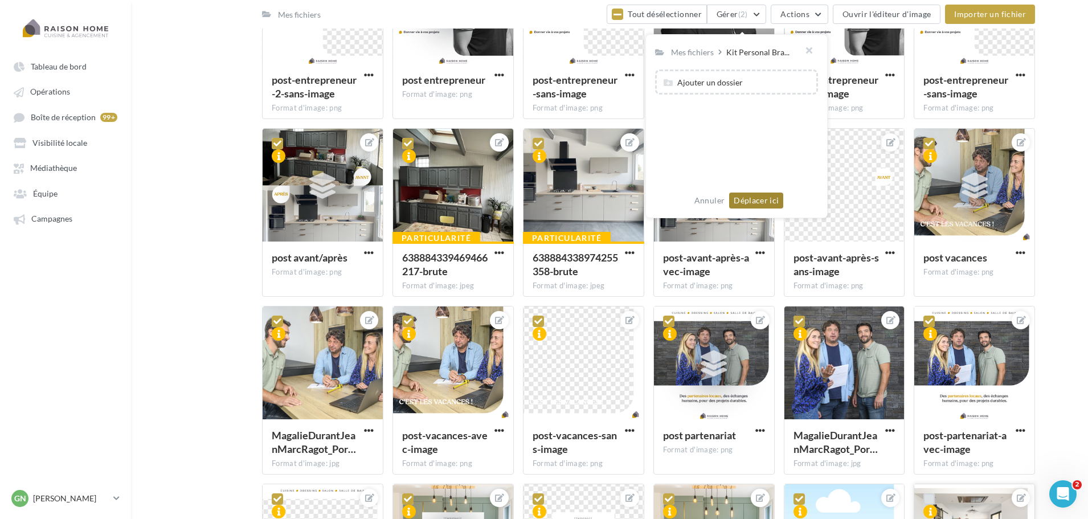
click at [759, 199] on button "Déplacer ici" at bounding box center [756, 201] width 54 height 16
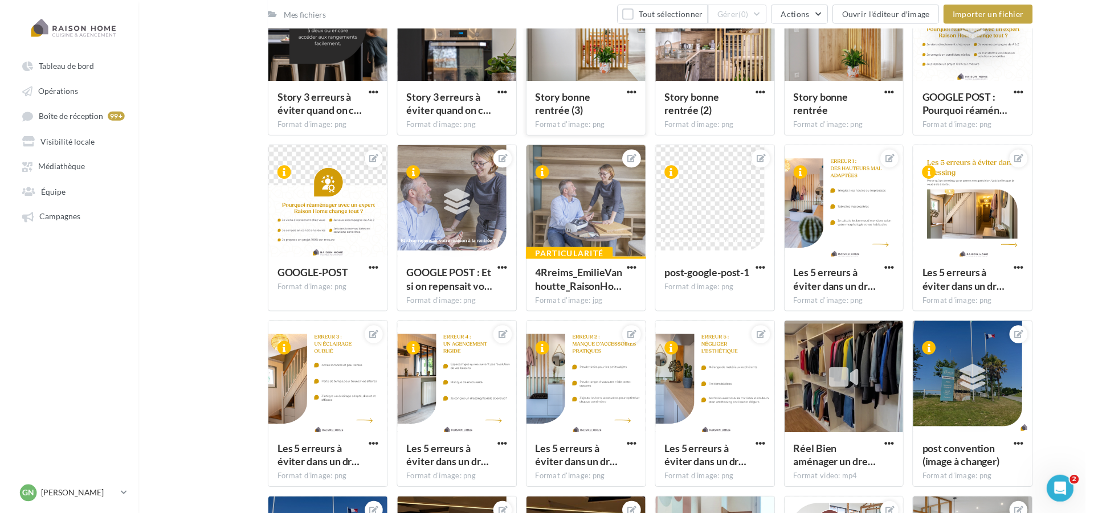
scroll to position [0, 0]
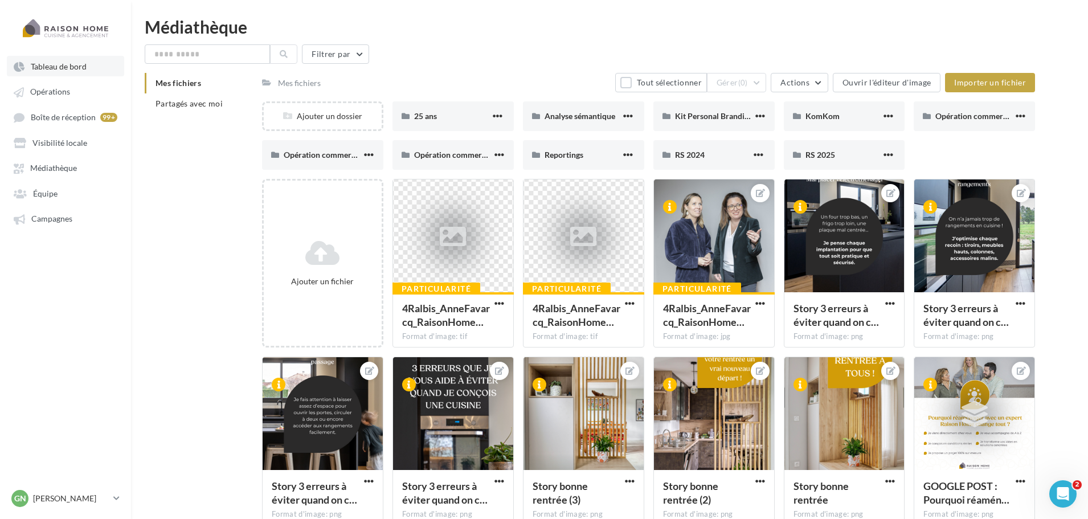
click at [56, 65] on span "Tableau de bord" at bounding box center [59, 67] width 56 height 10
click at [50, 95] on span "Opérations" at bounding box center [50, 92] width 40 height 10
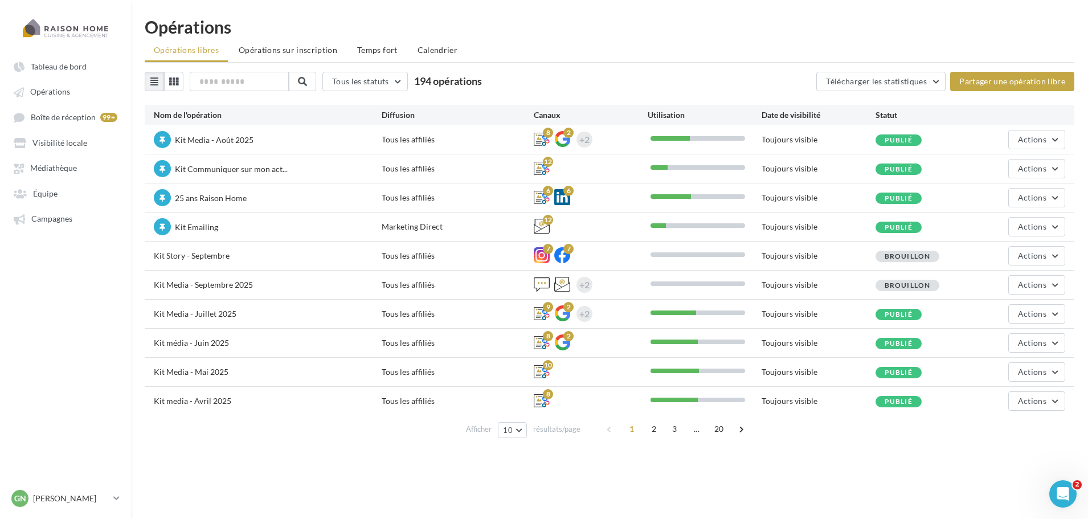
click at [1042, 267] on div "Kit Story - Septembre Tous les affiliés 7 7 Toujours visible Brouillon Actions" at bounding box center [610, 256] width 930 height 28
click at [1039, 256] on span "Actions" at bounding box center [1032, 256] width 28 height 10
click at [1006, 282] on button "Editer" at bounding box center [1009, 283] width 114 height 30
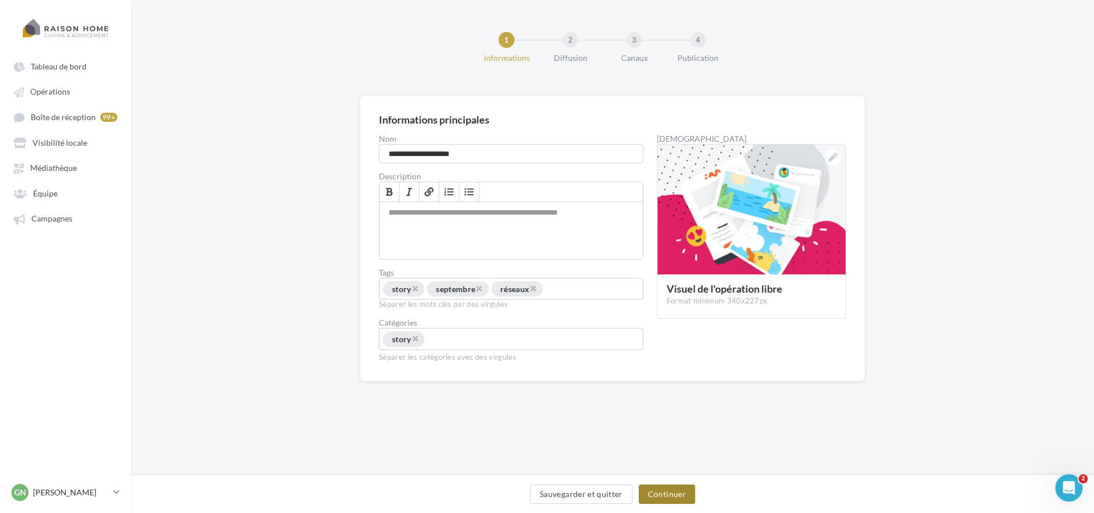
click at [672, 491] on button "Continuer" at bounding box center [667, 494] width 56 height 19
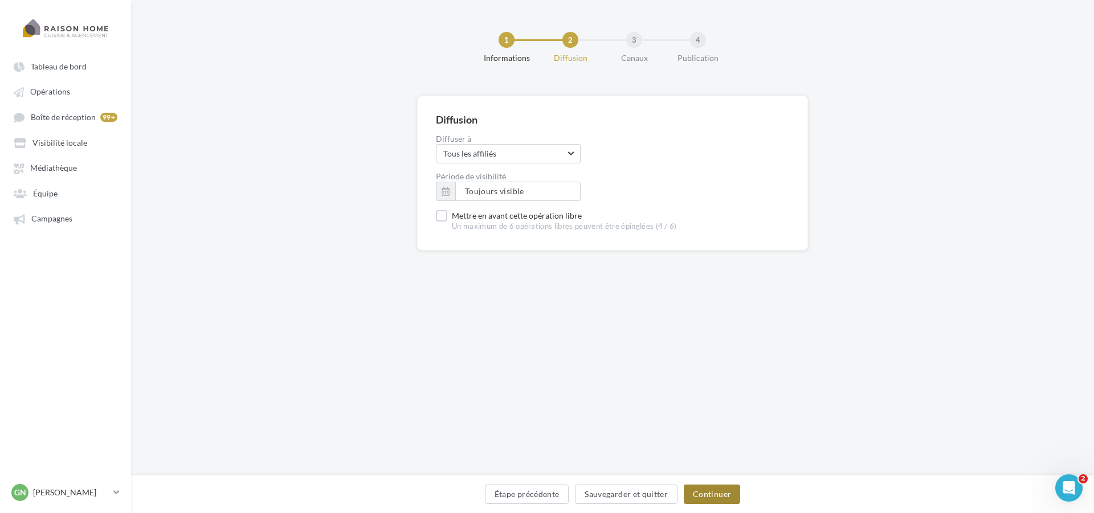
click at [703, 489] on button "Continuer" at bounding box center [712, 494] width 56 height 19
